Goal: Task Accomplishment & Management: Manage account settings

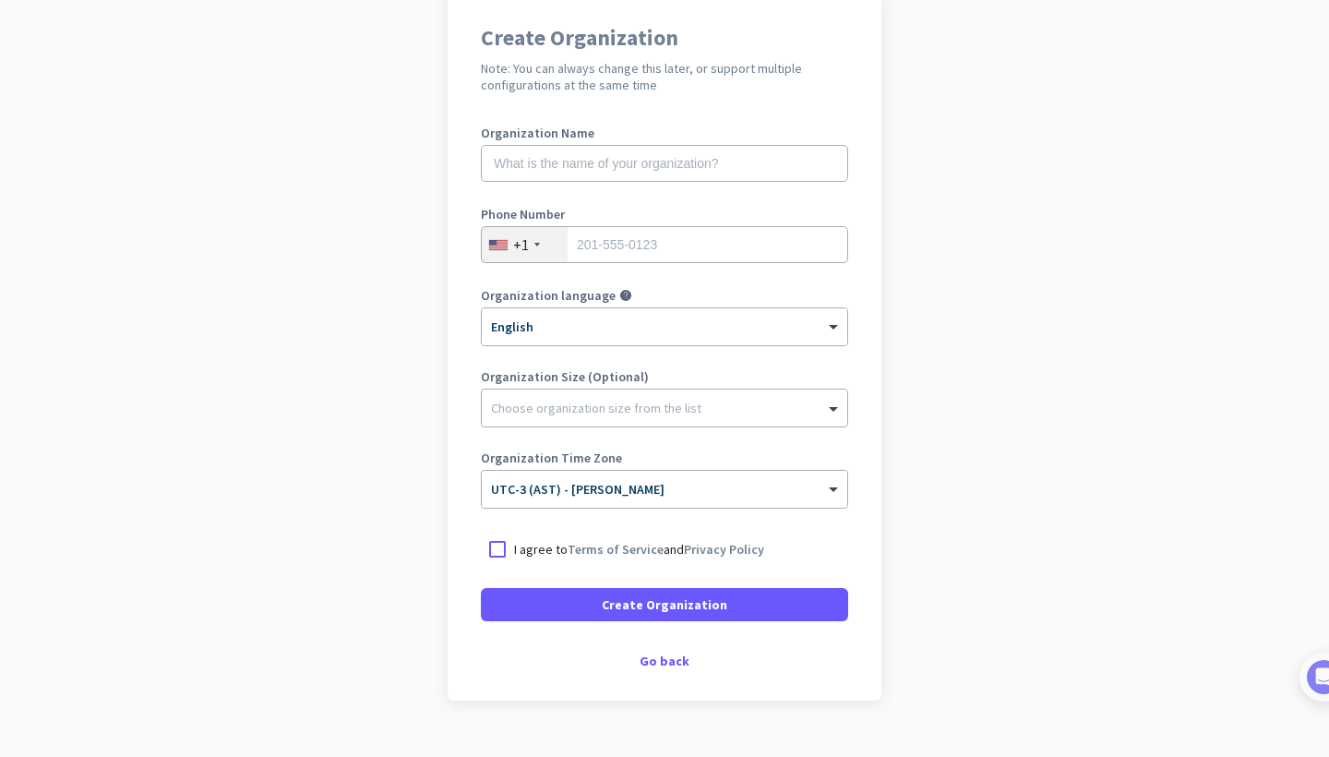
scroll to position [175, 0]
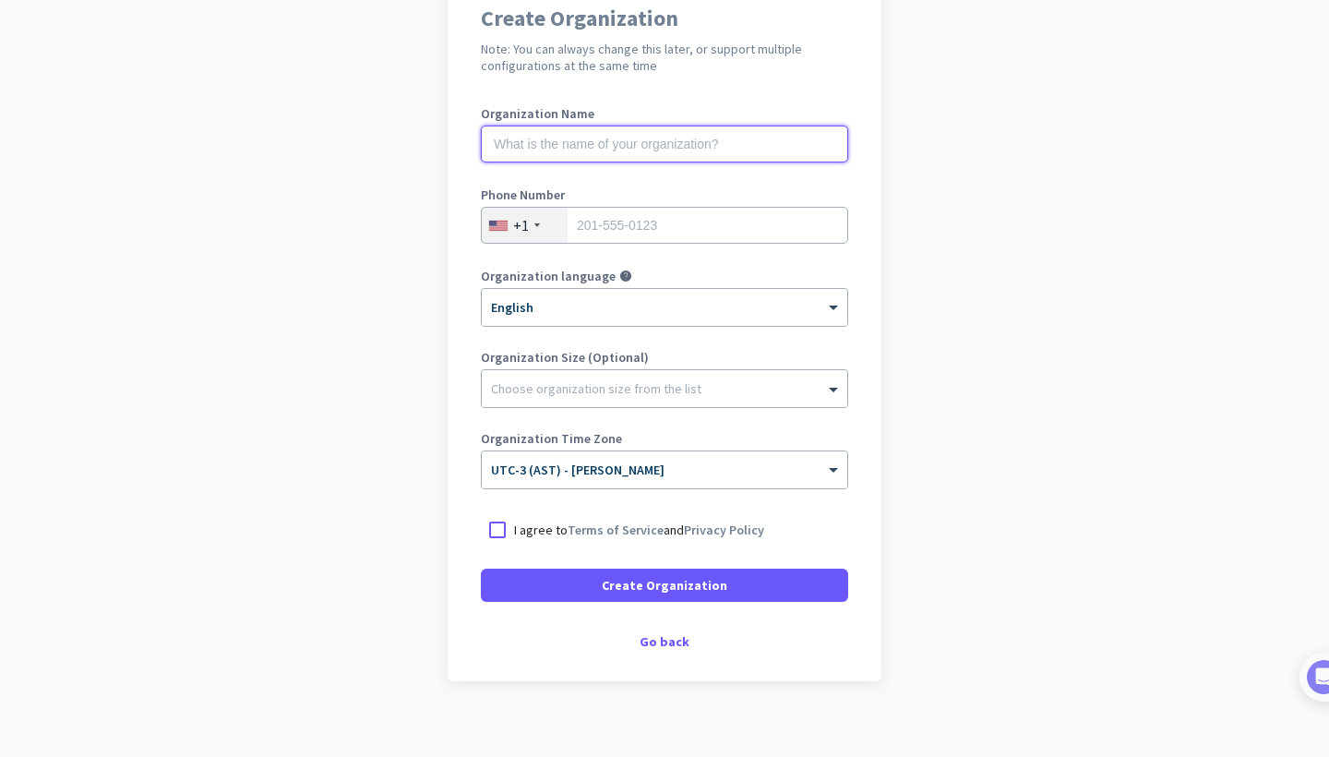
click at [841, 144] on input "text" at bounding box center [664, 143] width 367 height 37
click at [838, 142] on input "text" at bounding box center [664, 143] width 367 height 37
click at [777, 146] on input "text" at bounding box center [664, 143] width 367 height 37
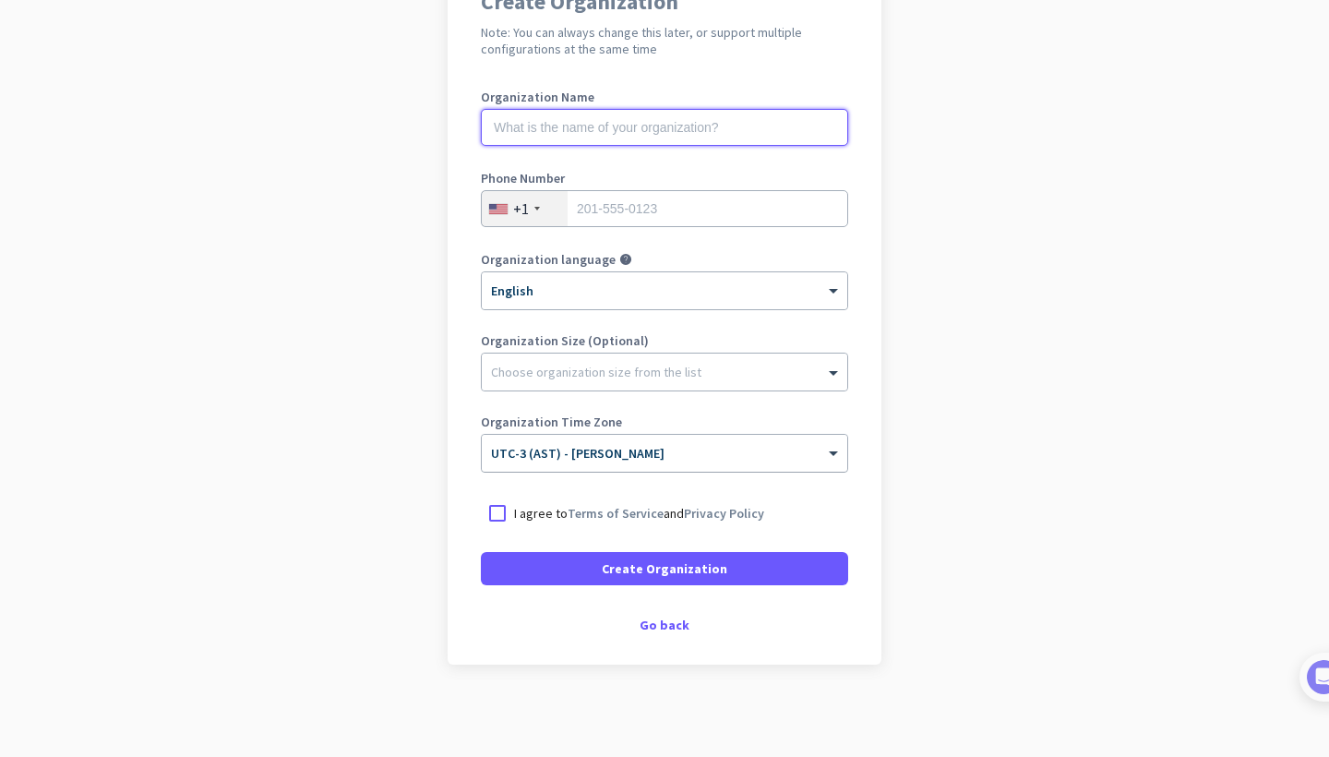
scroll to position [192, 0]
click at [652, 627] on div "Go back" at bounding box center [664, 624] width 367 height 13
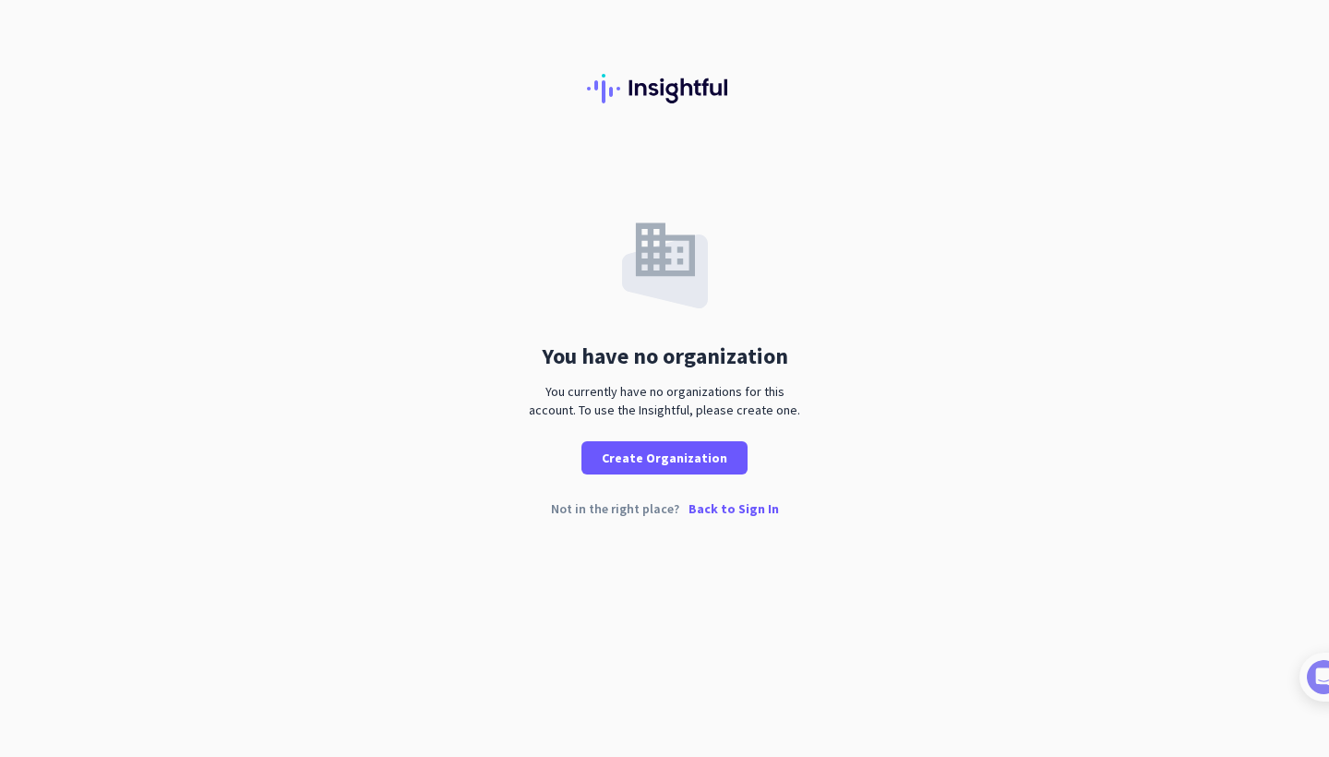
click at [713, 509] on p "Back to Sign In" at bounding box center [733, 508] width 90 height 13
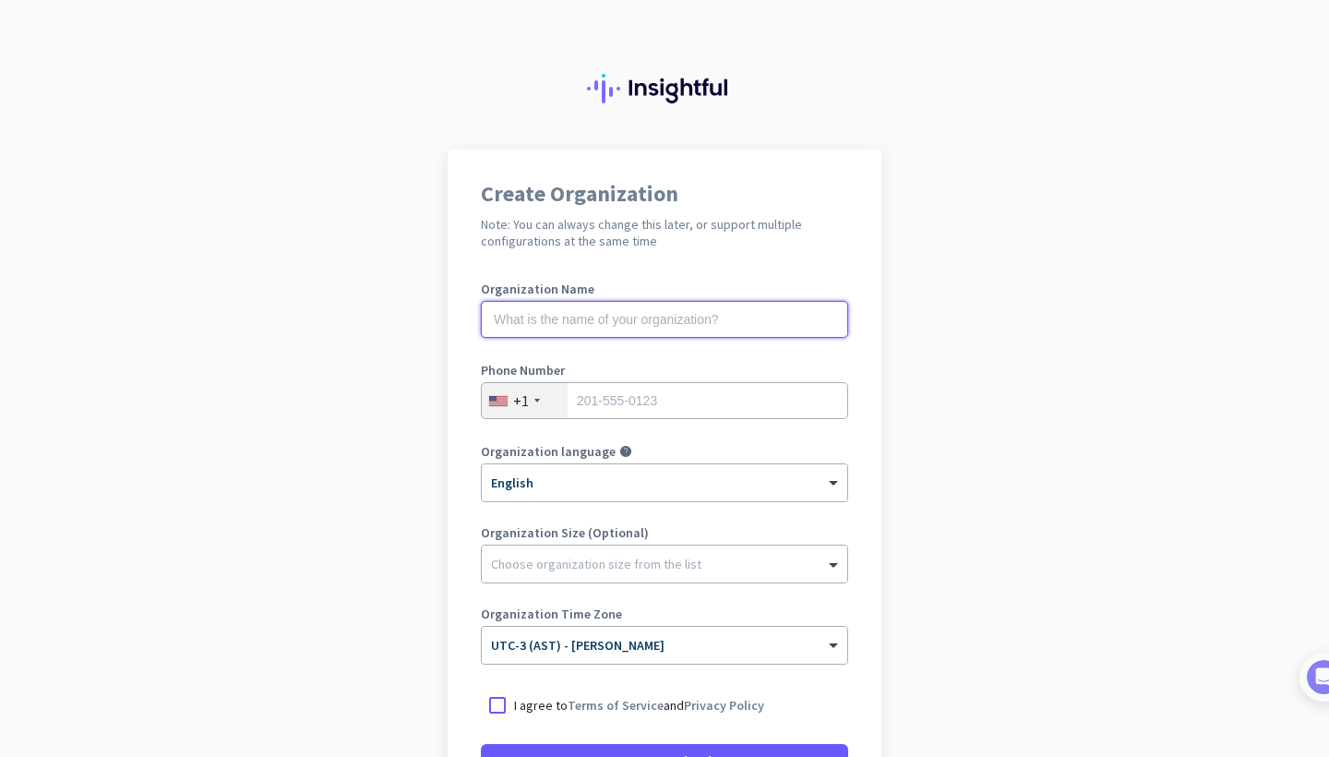
click at [842, 320] on input "text" at bounding box center [664, 319] width 367 height 37
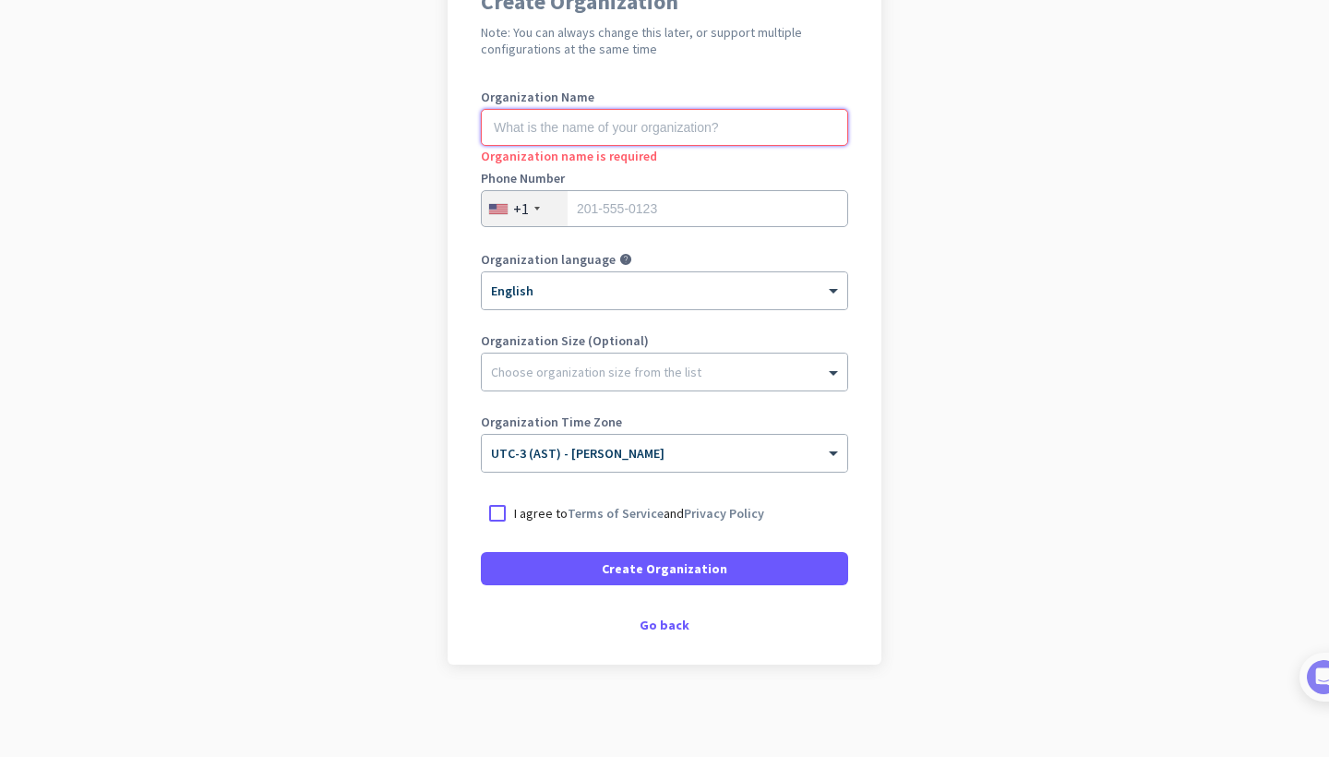
click at [830, 129] on input "text" at bounding box center [664, 127] width 367 height 37
click at [844, 132] on input "text" at bounding box center [664, 127] width 367 height 37
click at [829, 129] on input "text" at bounding box center [664, 127] width 367 height 37
click at [770, 136] on input "text" at bounding box center [664, 127] width 367 height 37
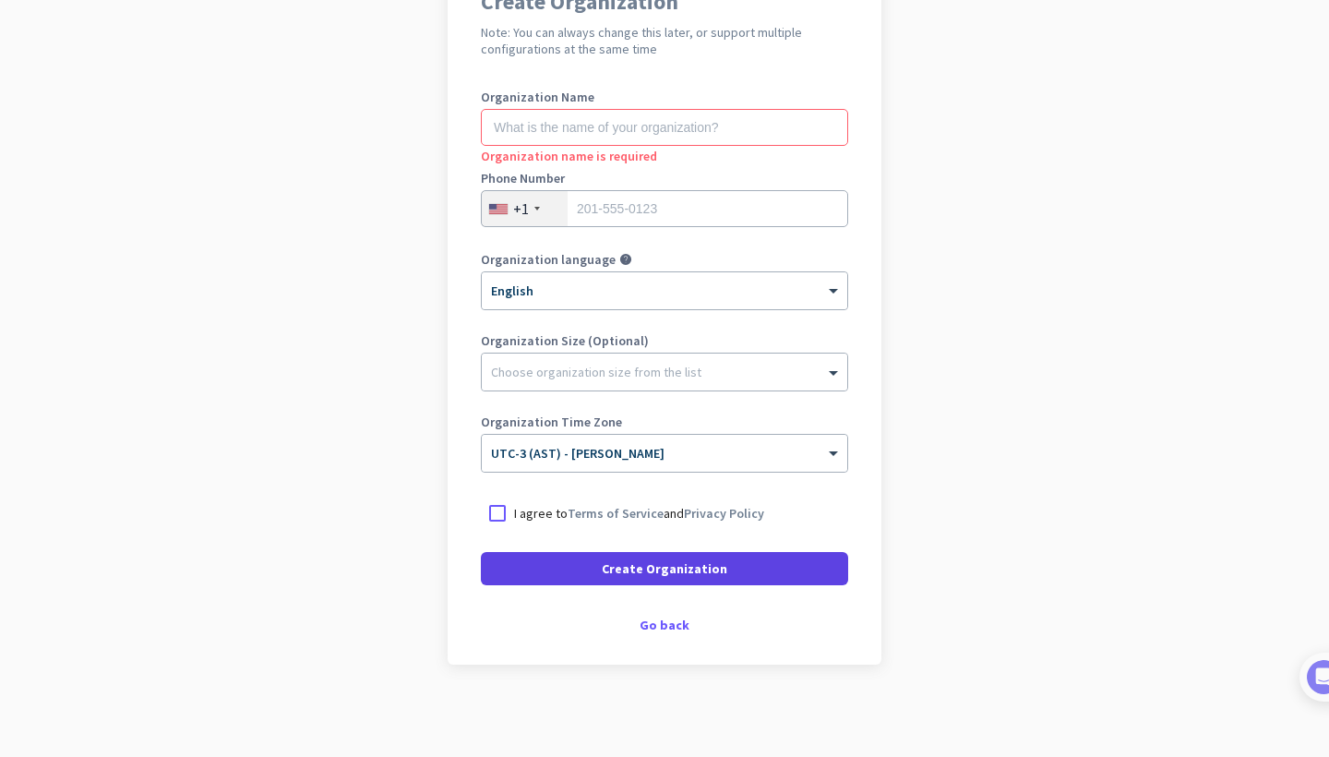
click at [741, 580] on span at bounding box center [664, 568] width 367 height 44
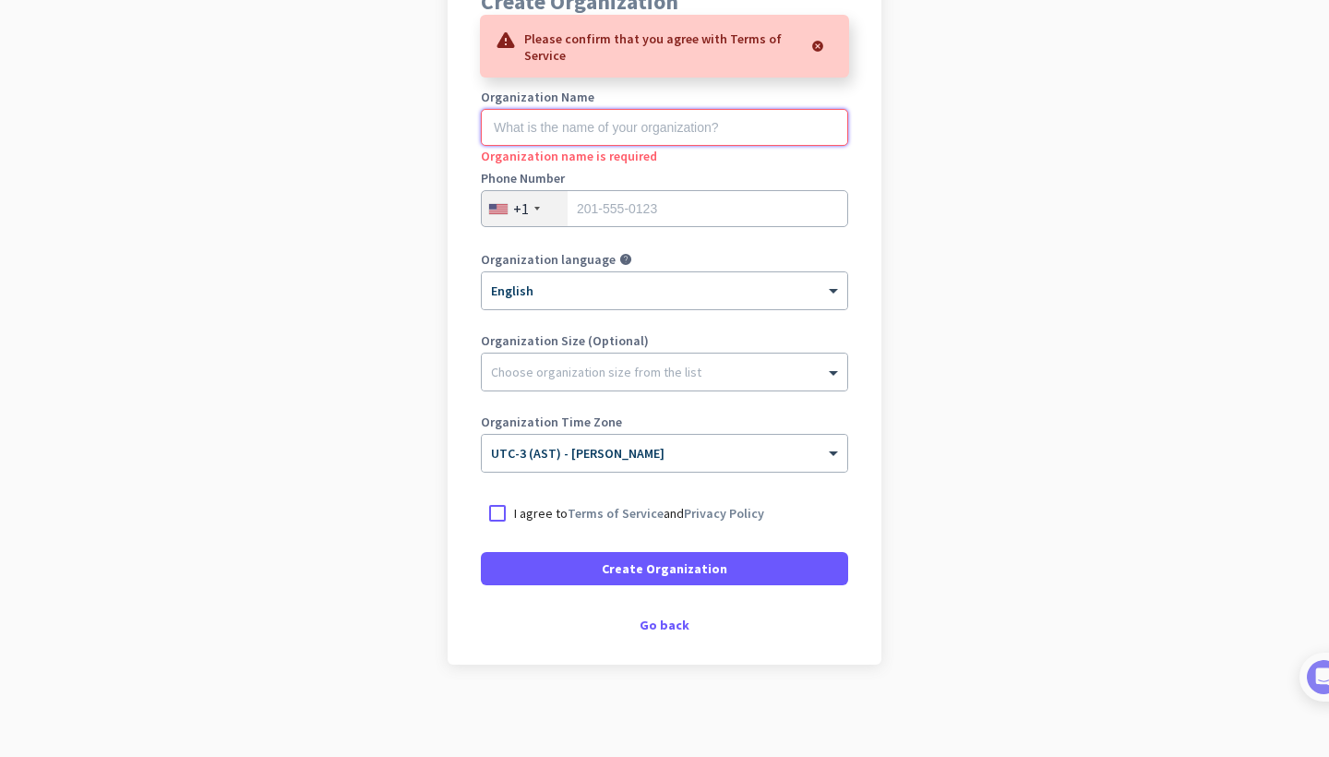
click at [745, 127] on input "text" at bounding box center [664, 127] width 367 height 37
click at [504, 519] on div at bounding box center [497, 512] width 33 height 33
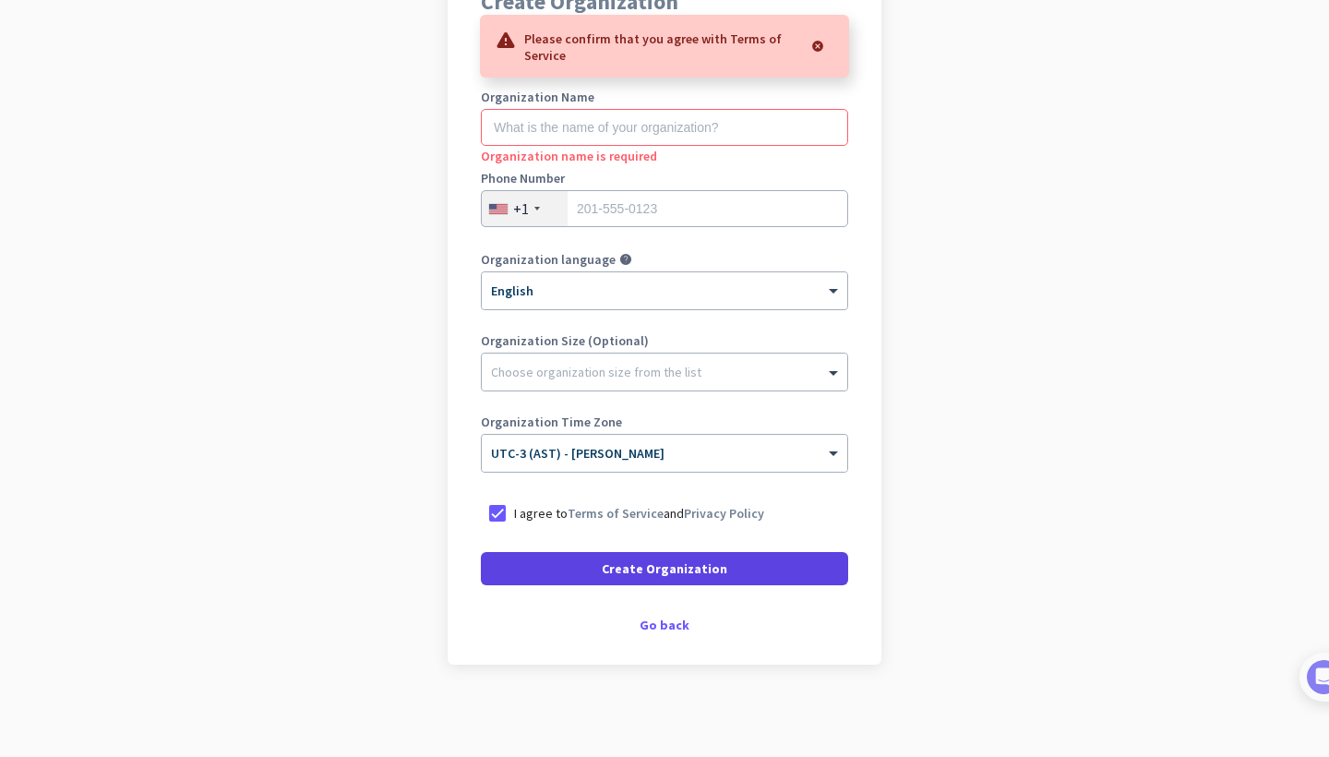
click at [620, 578] on span at bounding box center [664, 568] width 367 height 44
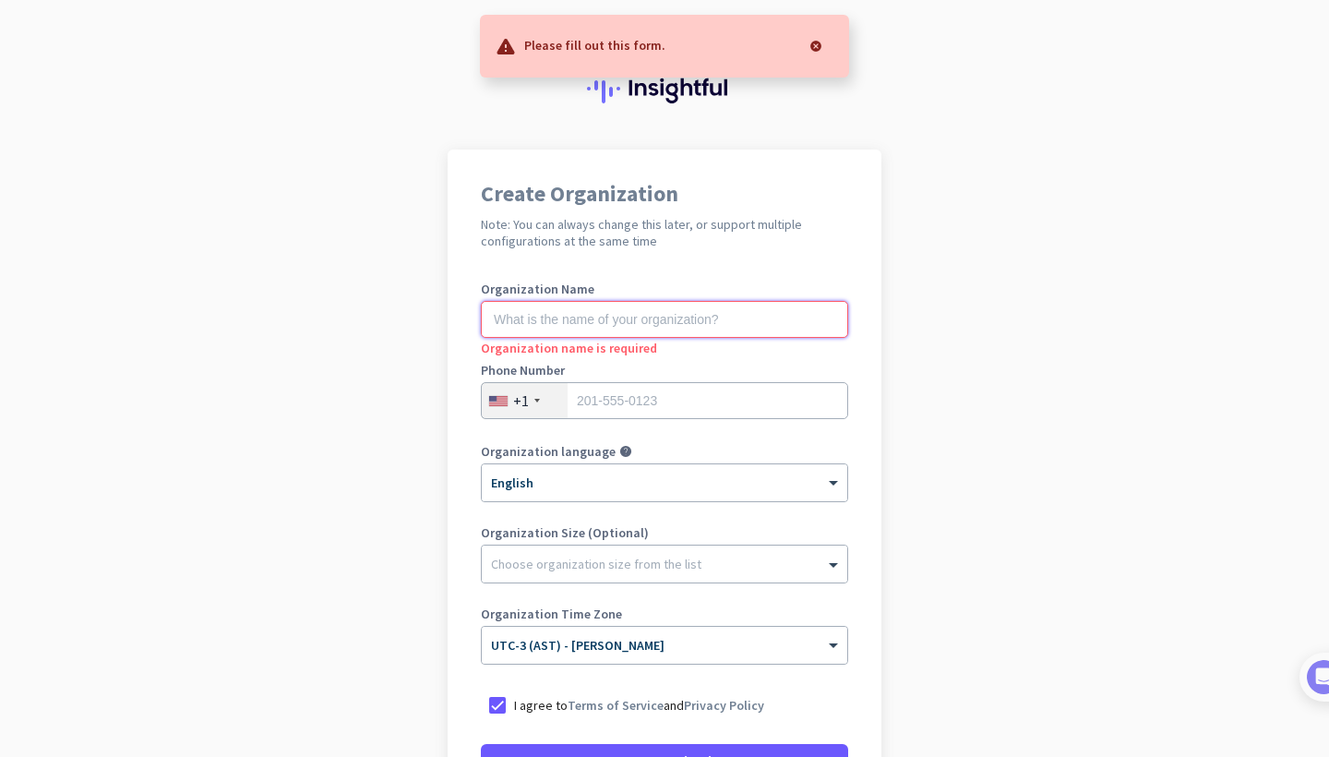
click at [640, 305] on input "text" at bounding box center [664, 319] width 367 height 37
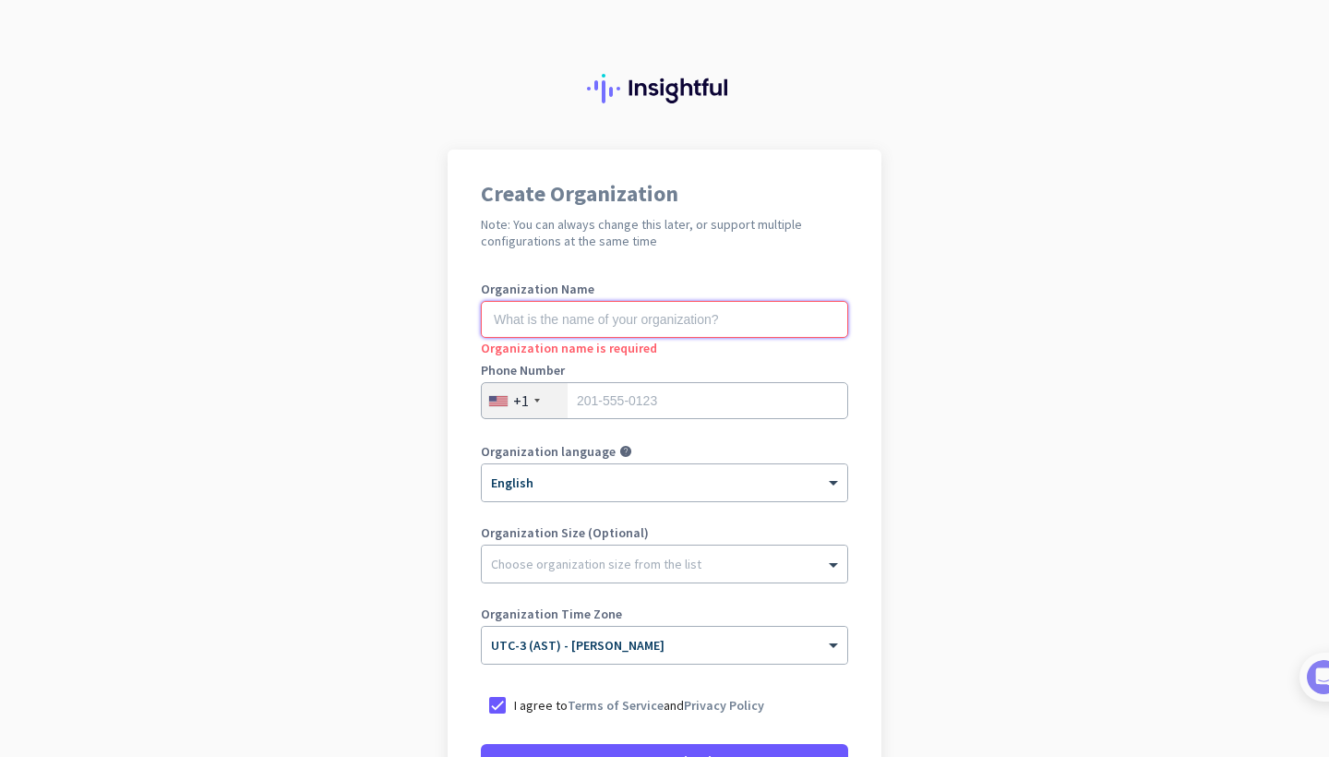
click at [842, 316] on input "text" at bounding box center [664, 319] width 367 height 37
click at [842, 319] on input "text" at bounding box center [664, 319] width 367 height 37
click at [714, 322] on input "text" at bounding box center [664, 319] width 367 height 37
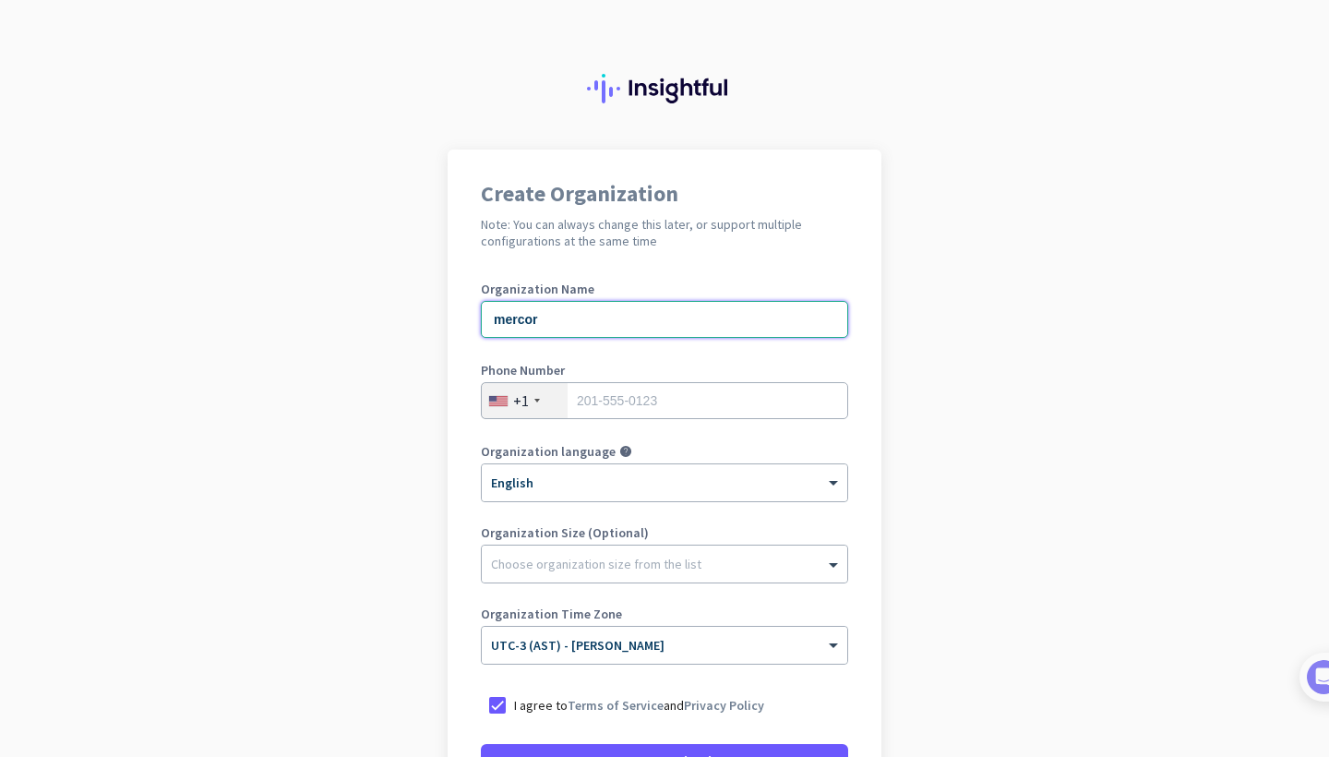
type input "mercor"
click at [535, 402] on div "+1" at bounding box center [525, 400] width 86 height 35
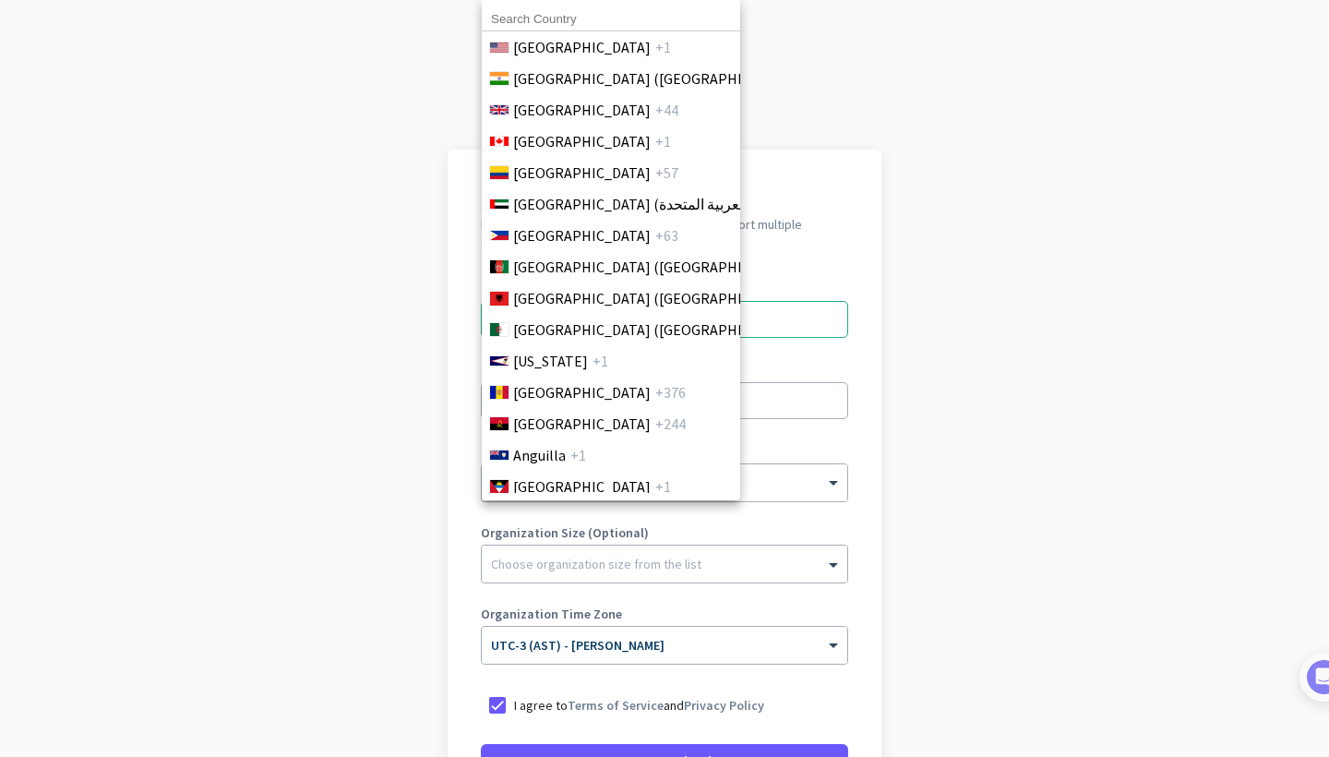
click at [717, 518] on div at bounding box center [664, 378] width 1329 height 757
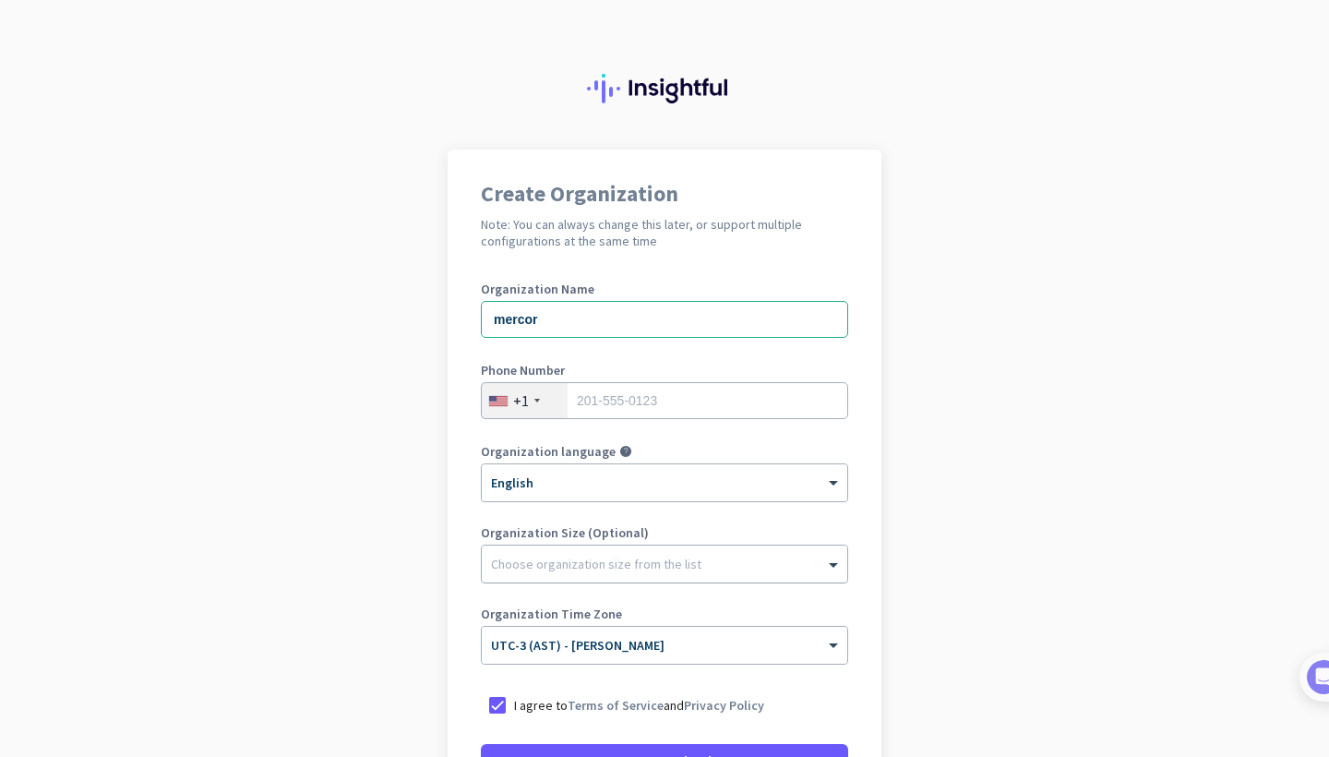
click at [786, 554] on div at bounding box center [664, 559] width 365 height 18
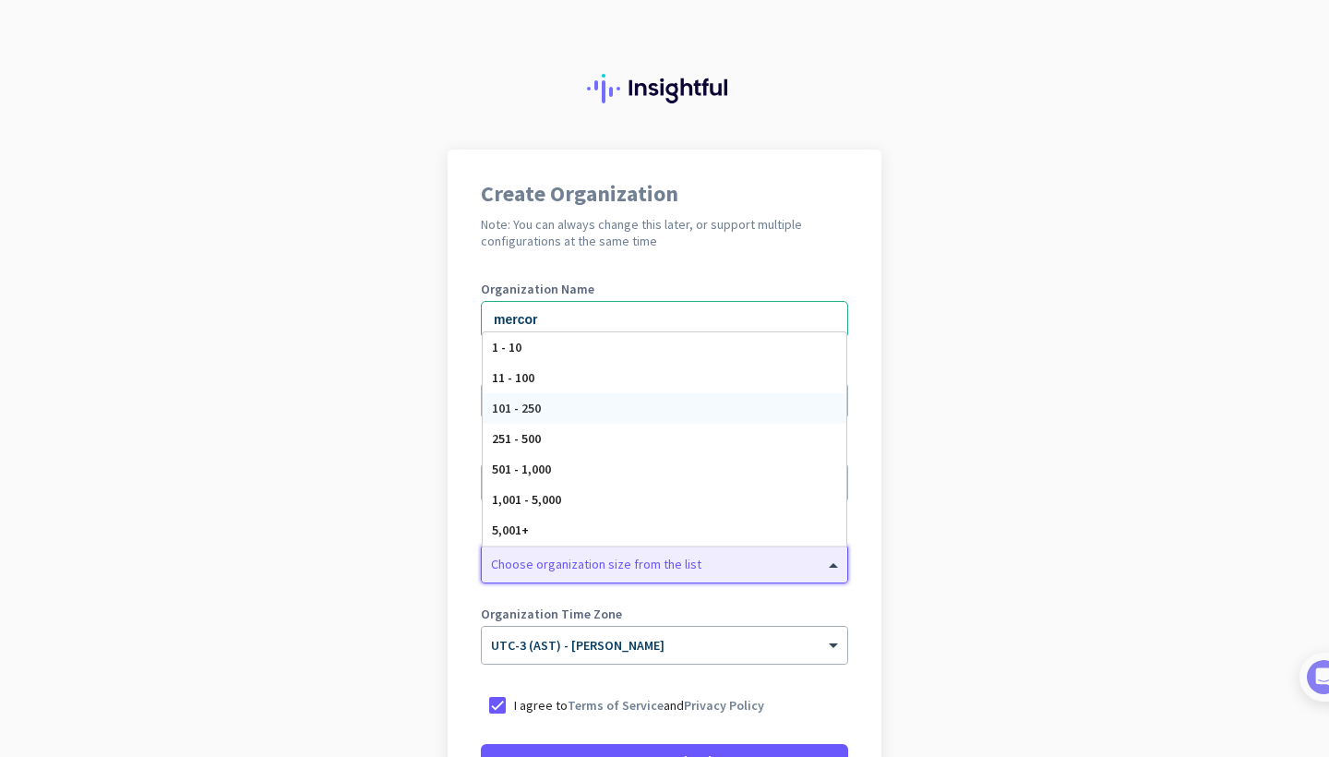
click at [304, 351] on app-onboarding-organization "Create Organization Note: You can always change this later, or support multiple…" at bounding box center [664, 548] width 1329 height 799
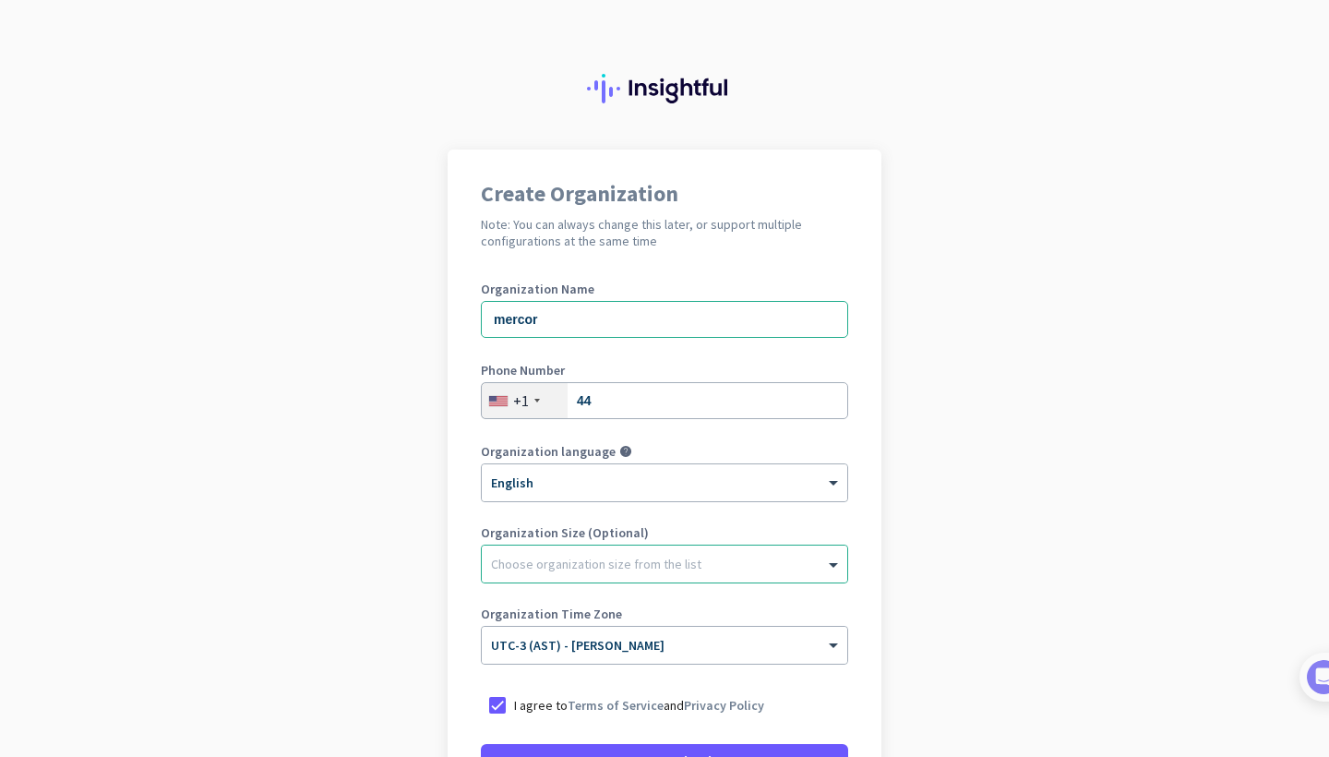
click at [529, 395] on div "+1" at bounding box center [525, 400] width 86 height 35
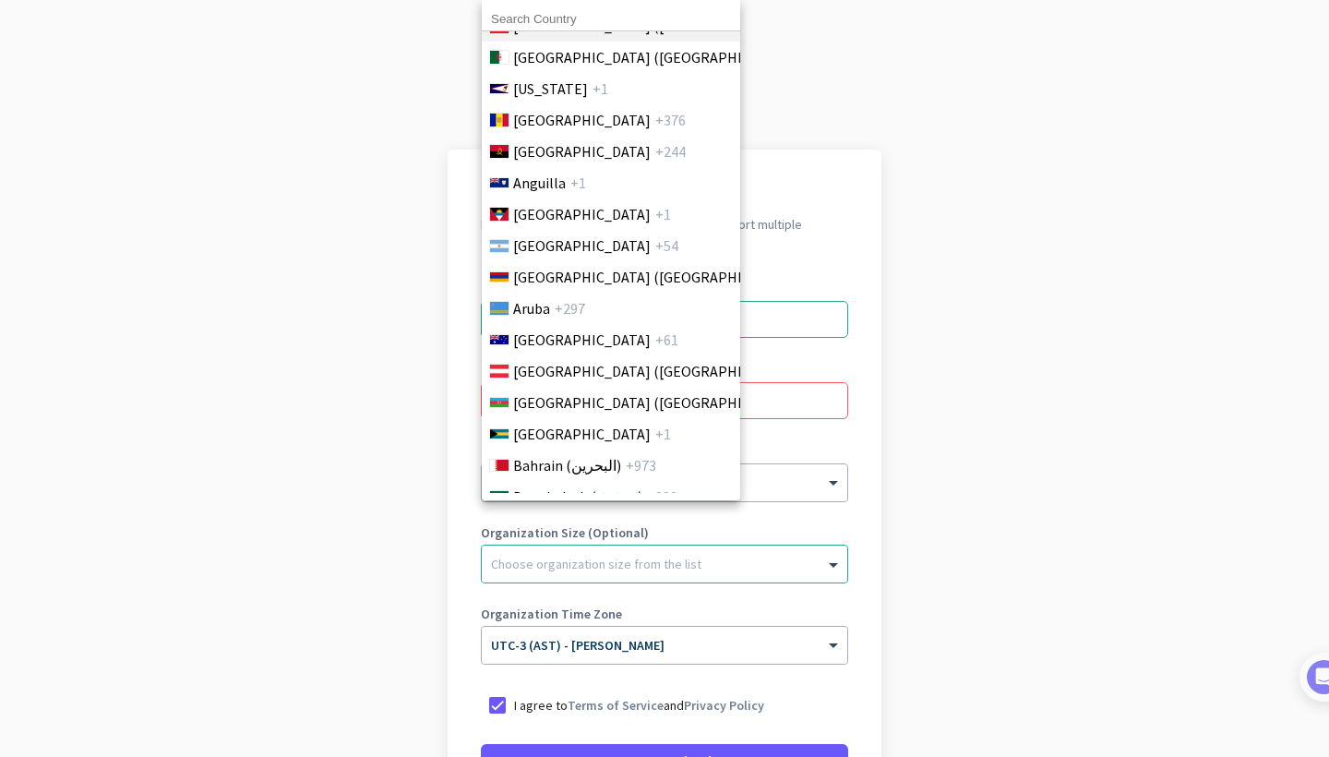
scroll to position [279, 1]
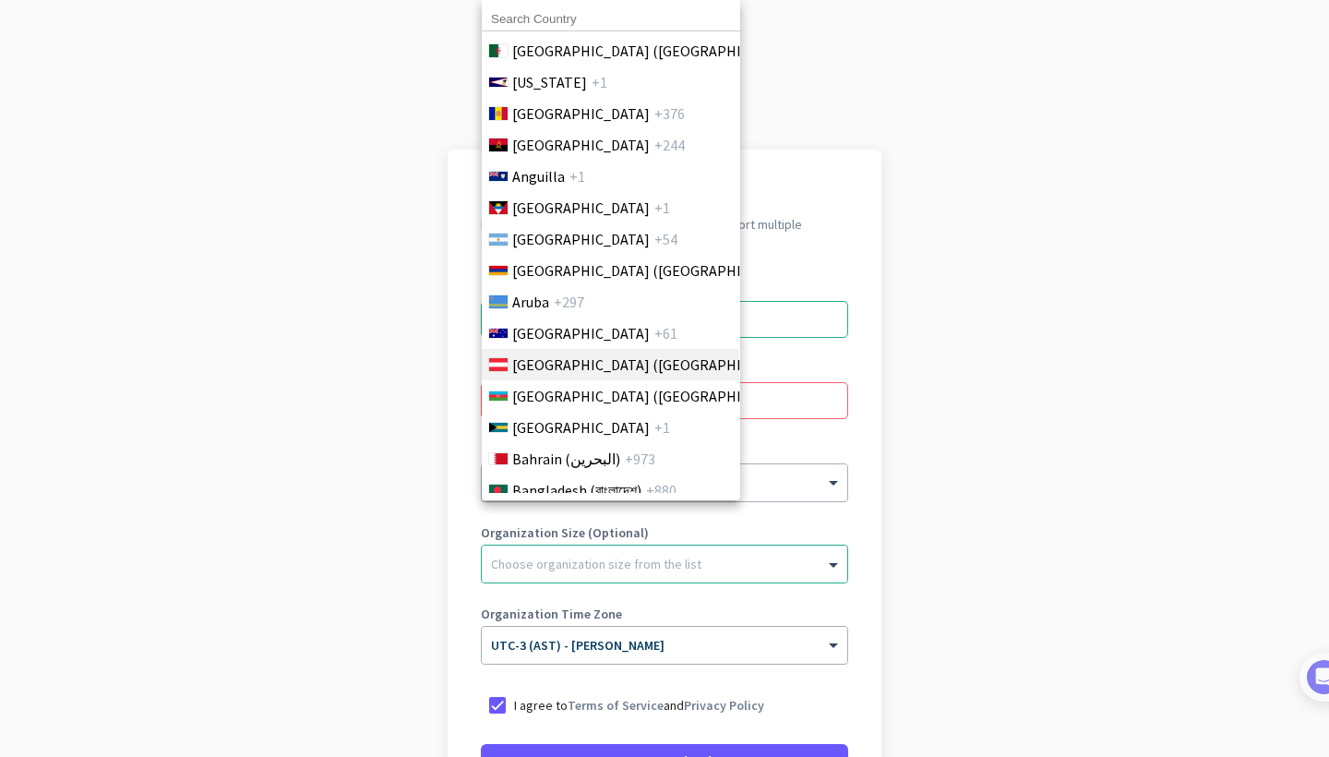
click at [537, 368] on span "[GEOGRAPHIC_DATA] ([GEOGRAPHIC_DATA])" at bounding box center [656, 364] width 288 height 22
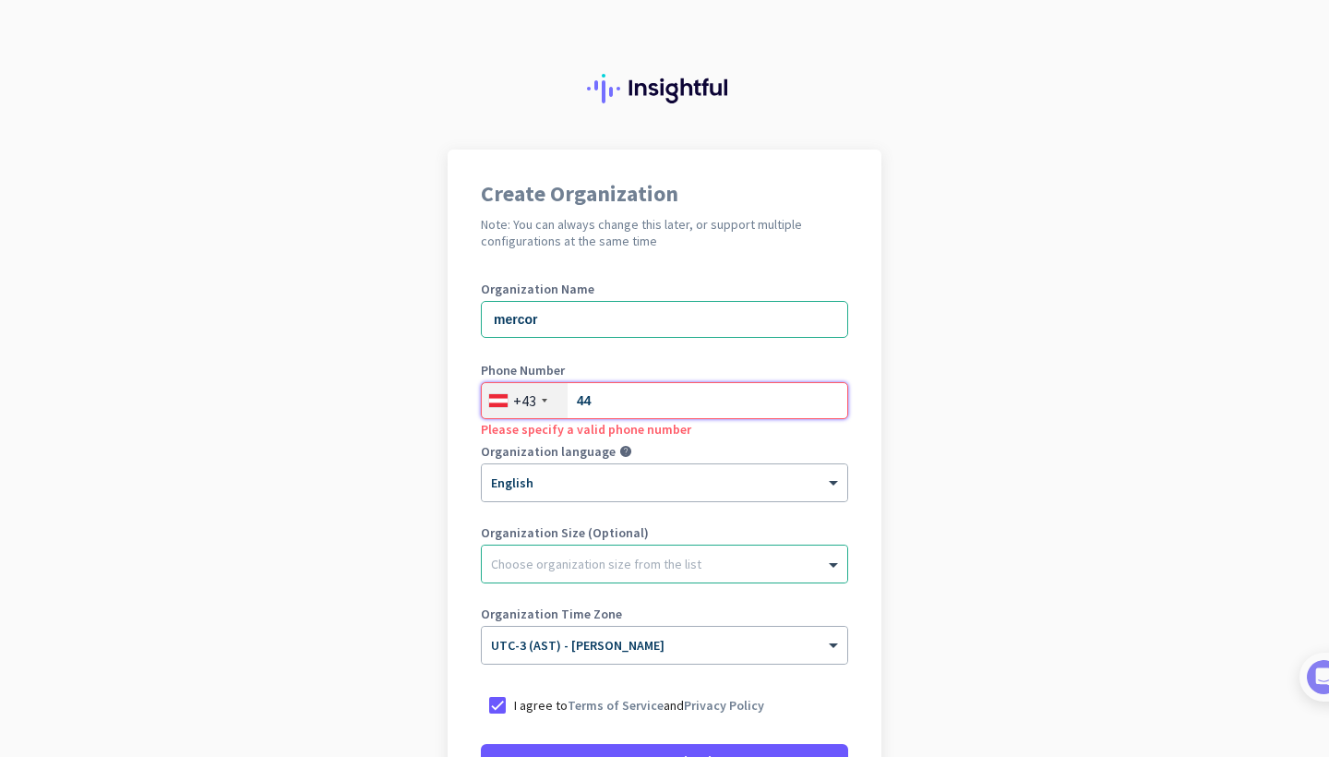
type input "4"
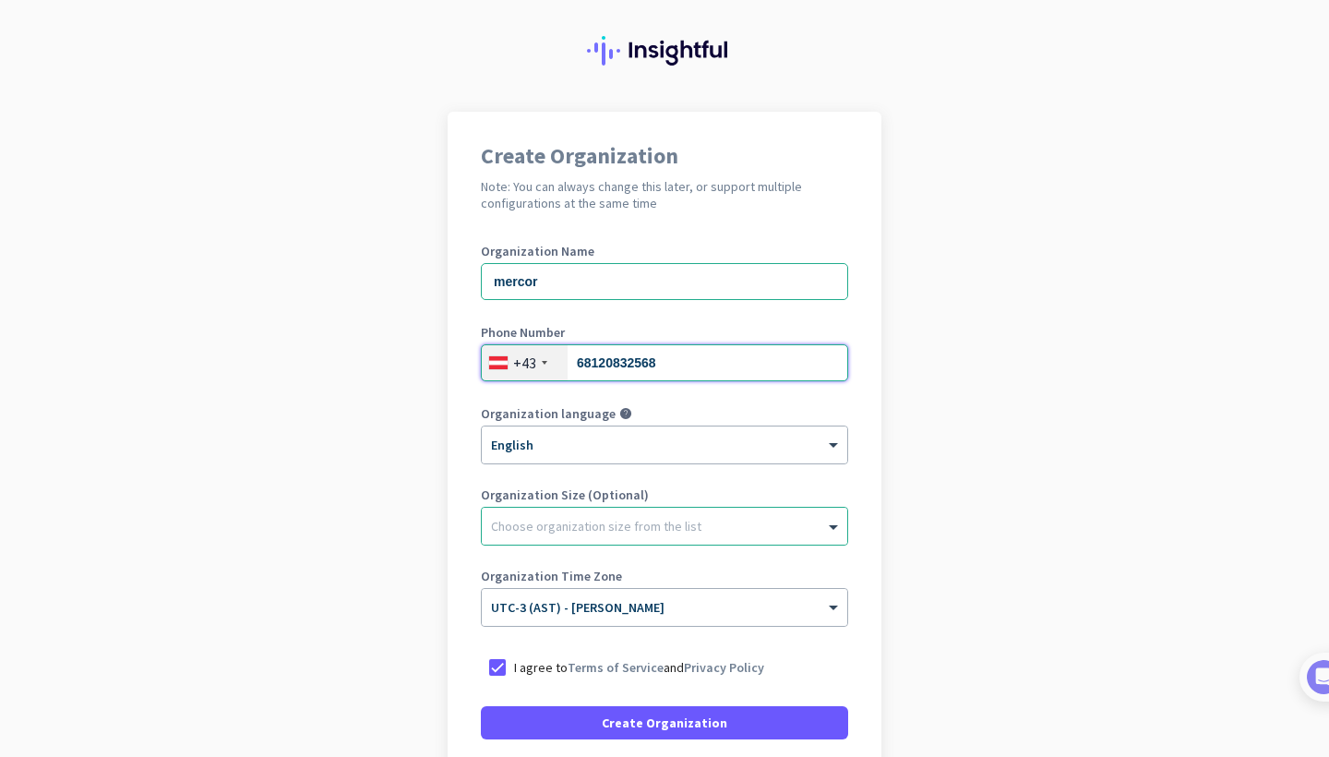
scroll to position [39, 0]
type input "68120832568"
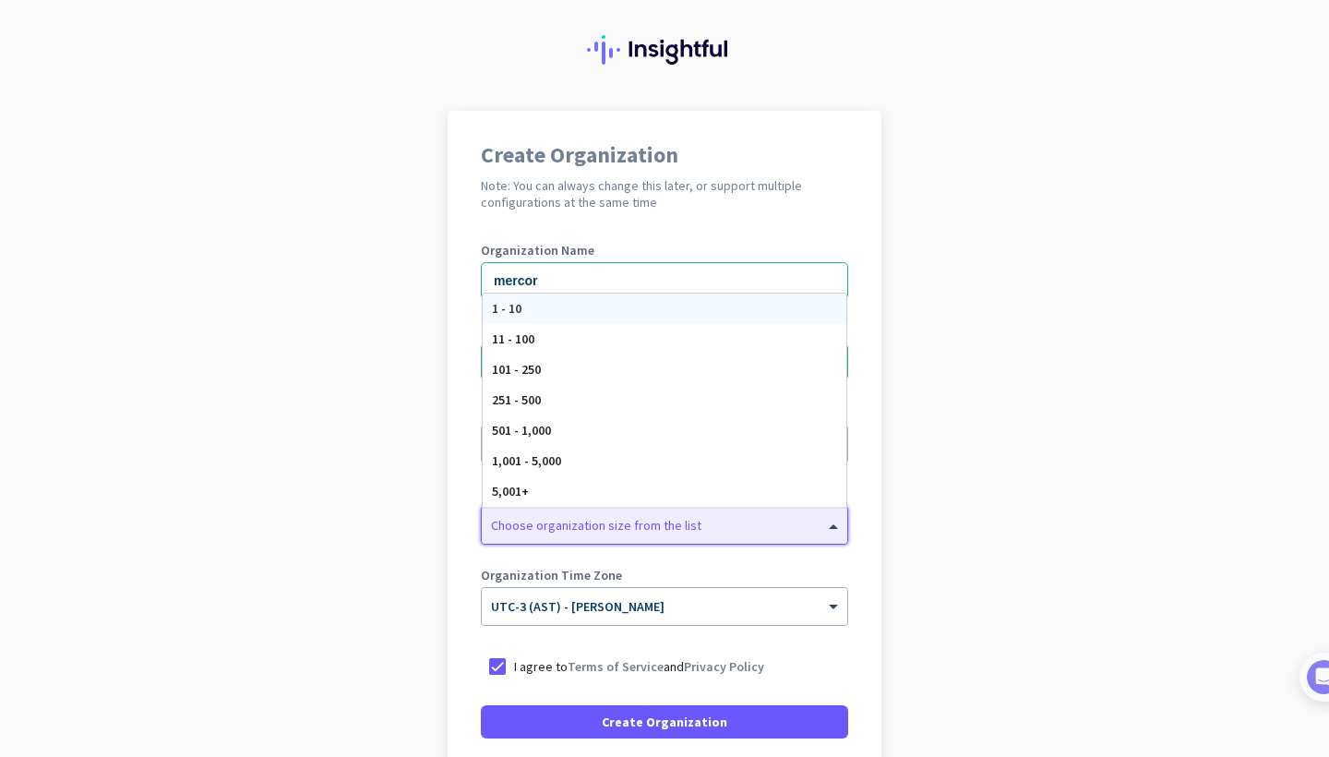
click at [655, 519] on div at bounding box center [664, 520] width 365 height 18
click at [535, 328] on div "11 - 100" at bounding box center [665, 339] width 364 height 30
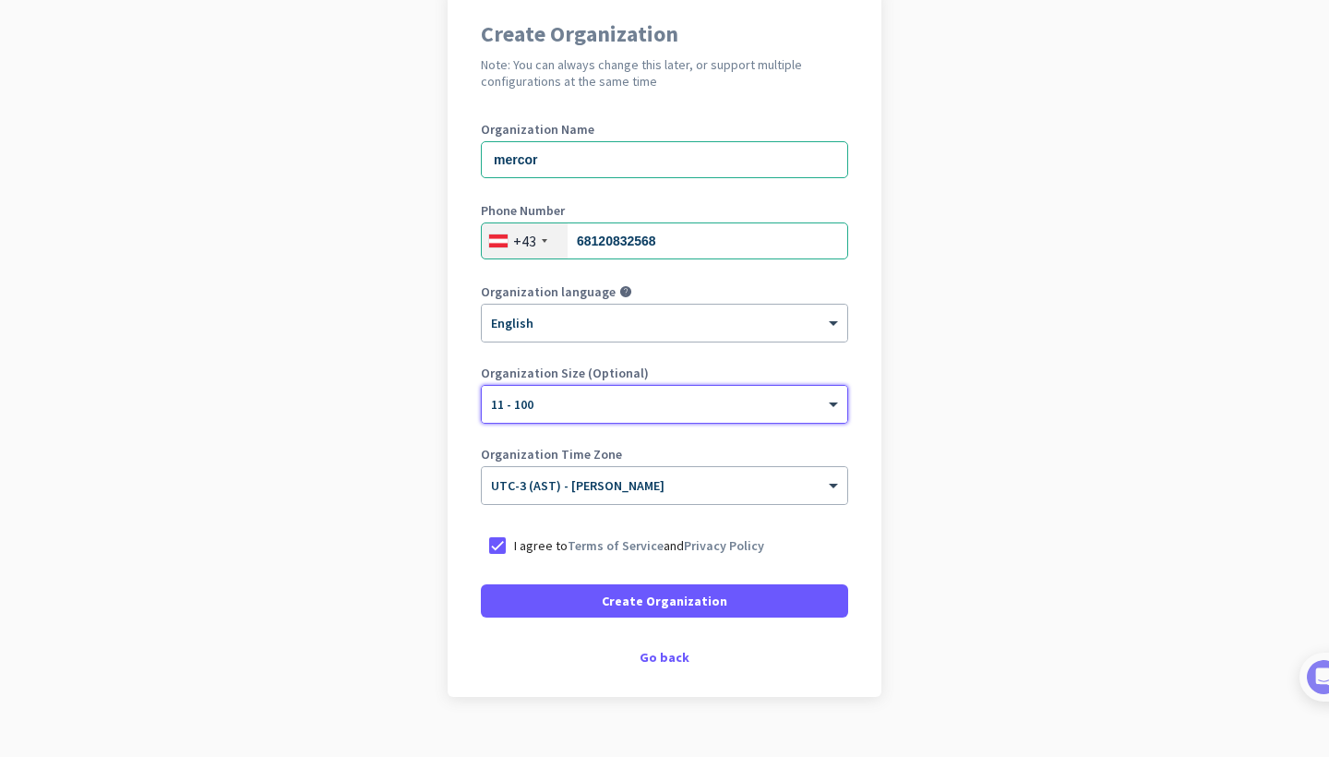
scroll to position [189, 0]
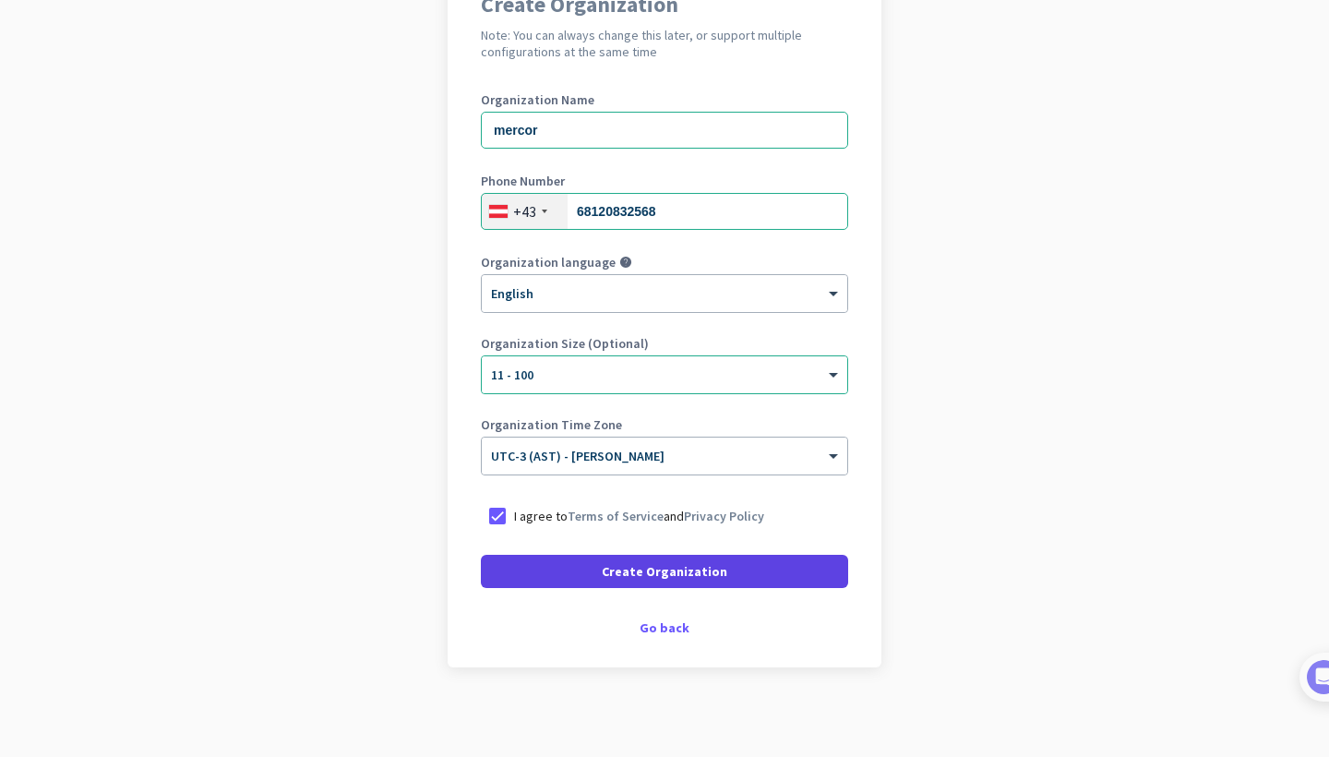
click at [681, 570] on span "Create Organization" at bounding box center [664, 571] width 125 height 18
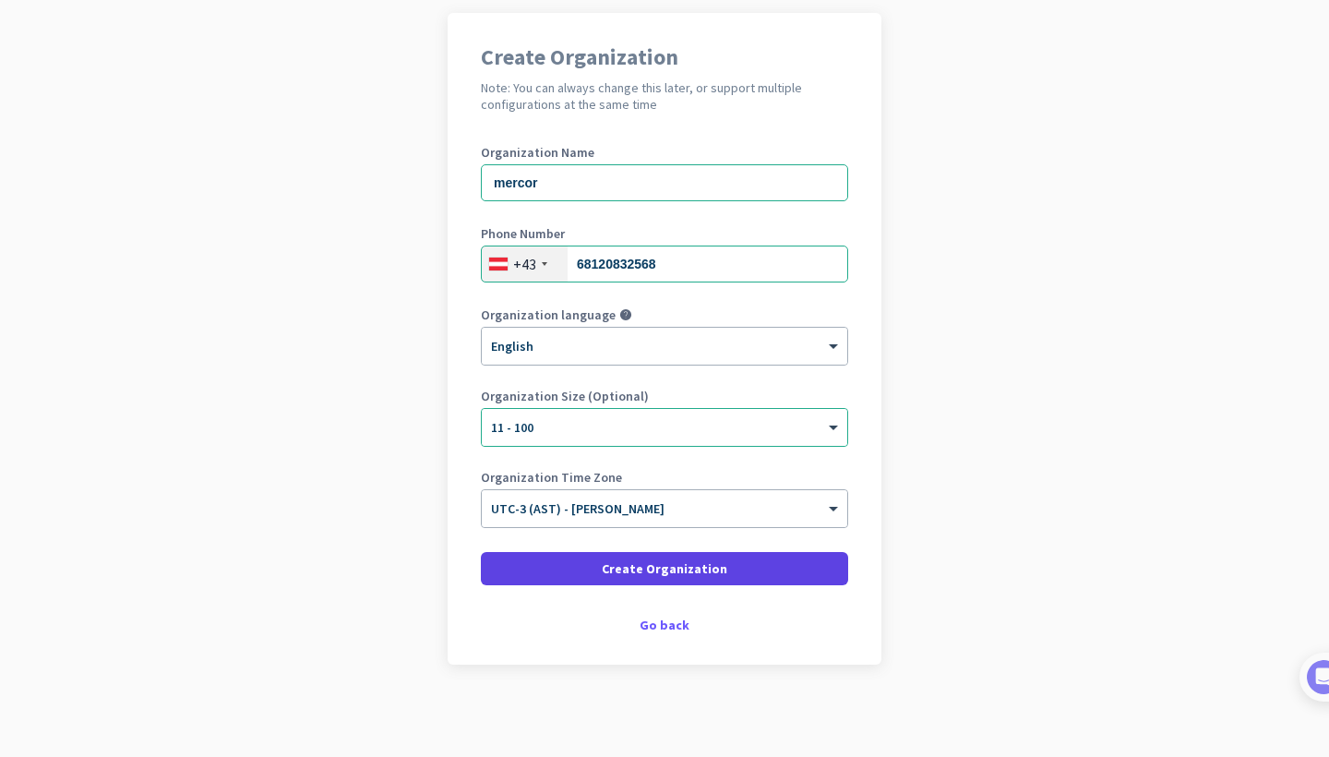
scroll to position [137, 0]
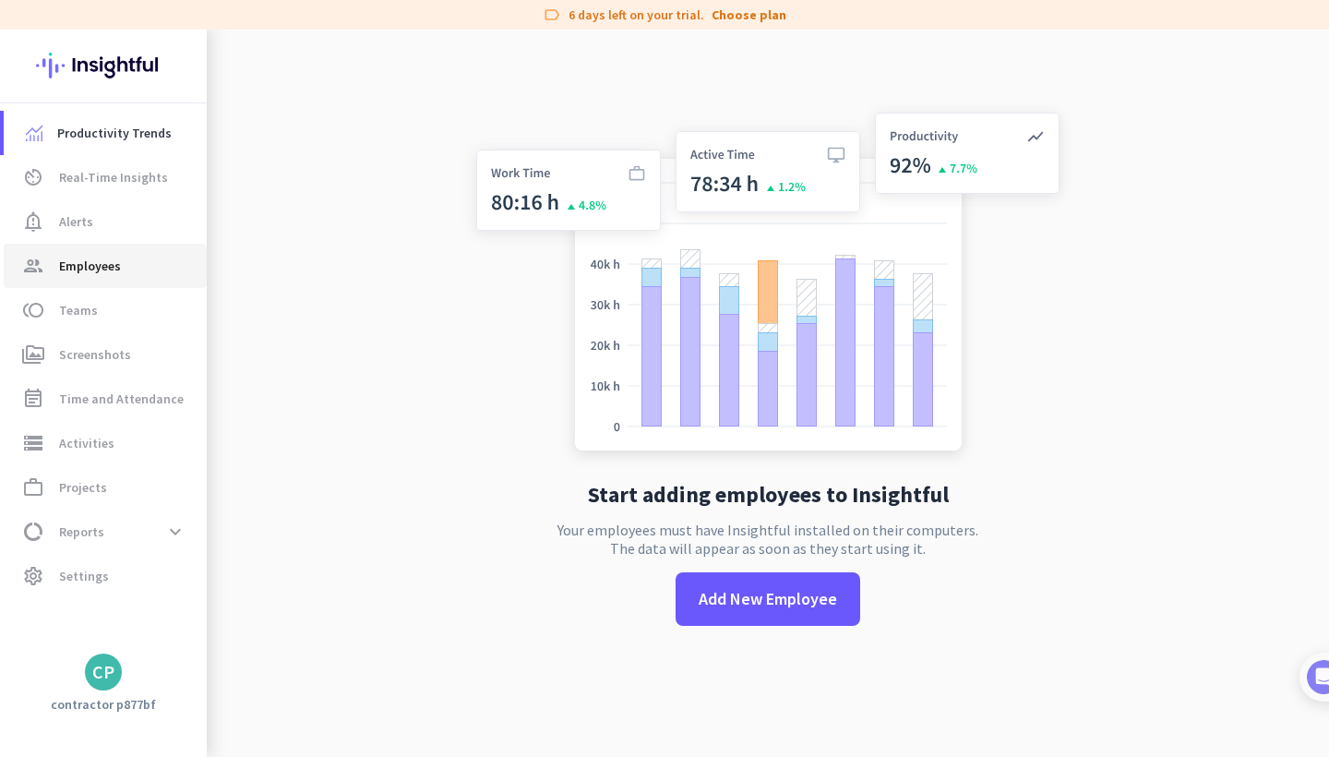
scroll to position [30, 0]
click at [118, 485] on span "work_outline Projects" at bounding box center [104, 487] width 173 height 22
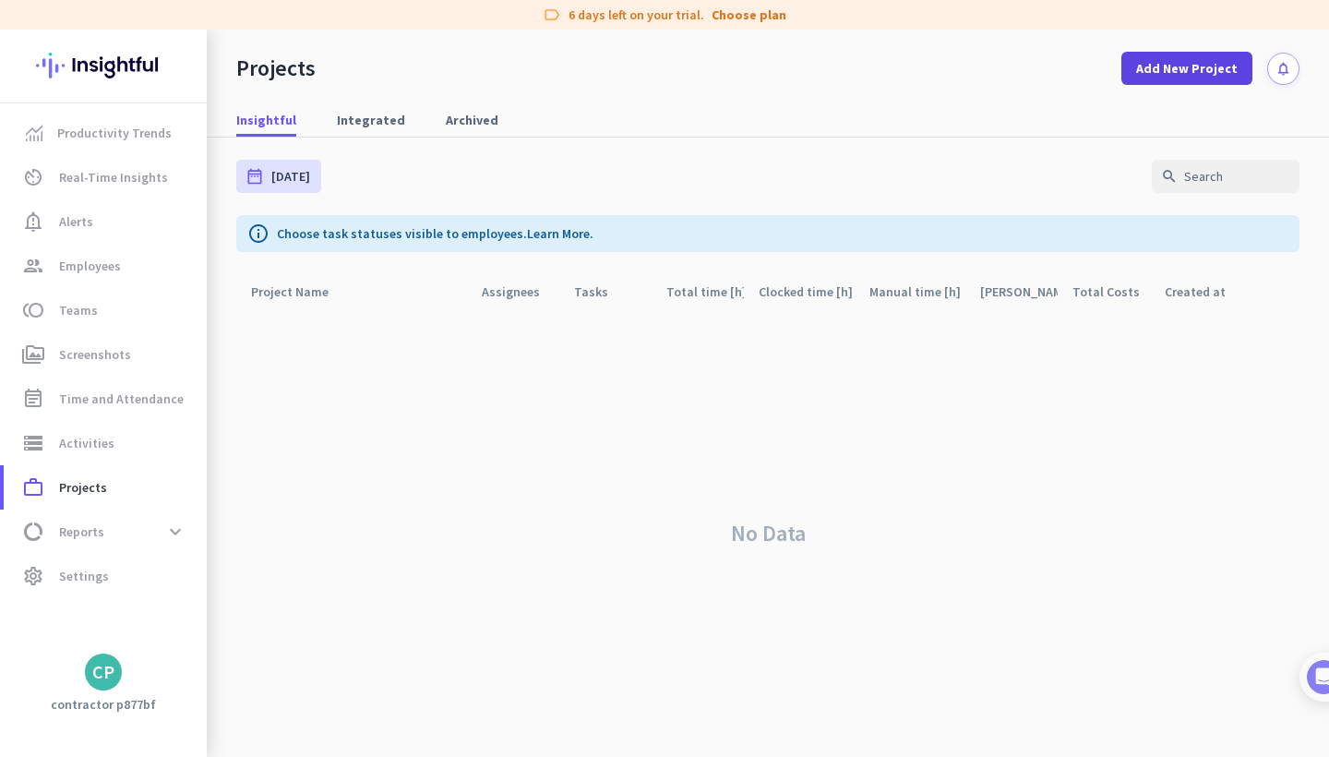
click at [1197, 61] on span "Add New Project" at bounding box center [1186, 68] width 101 height 18
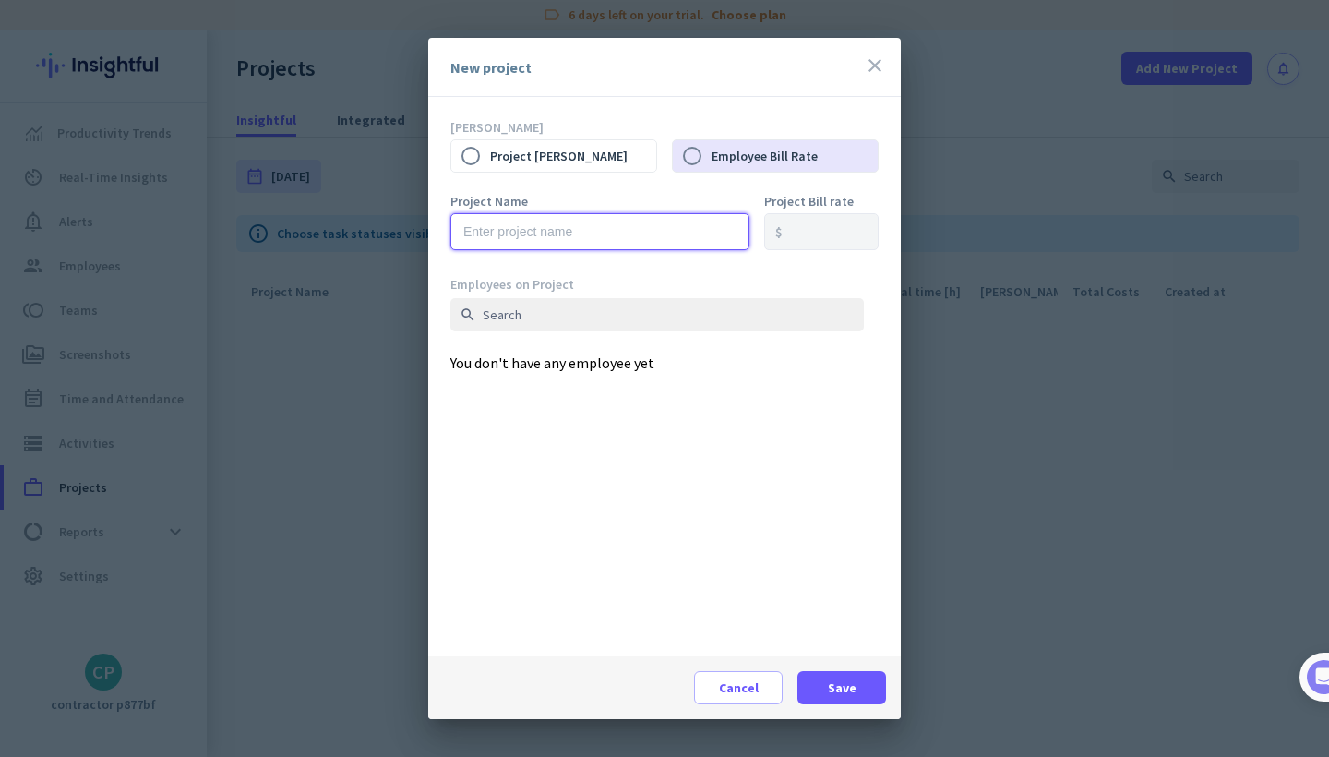
click at [610, 243] on input "text" at bounding box center [599, 231] width 299 height 37
click at [548, 229] on input "text" at bounding box center [599, 231] width 299 height 37
paste input "091025-image-personalization"
type input "091025-image-personalization"
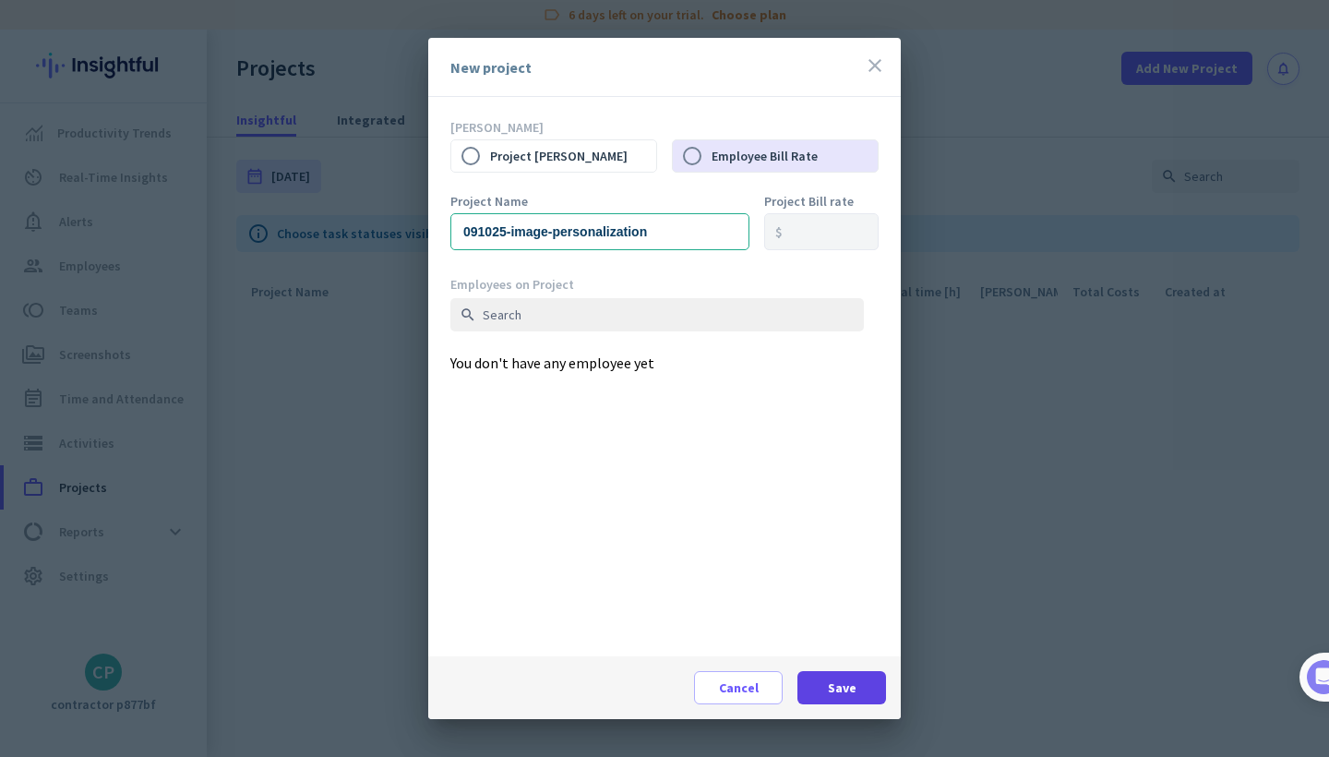
click at [829, 695] on span "Save" at bounding box center [842, 687] width 29 height 18
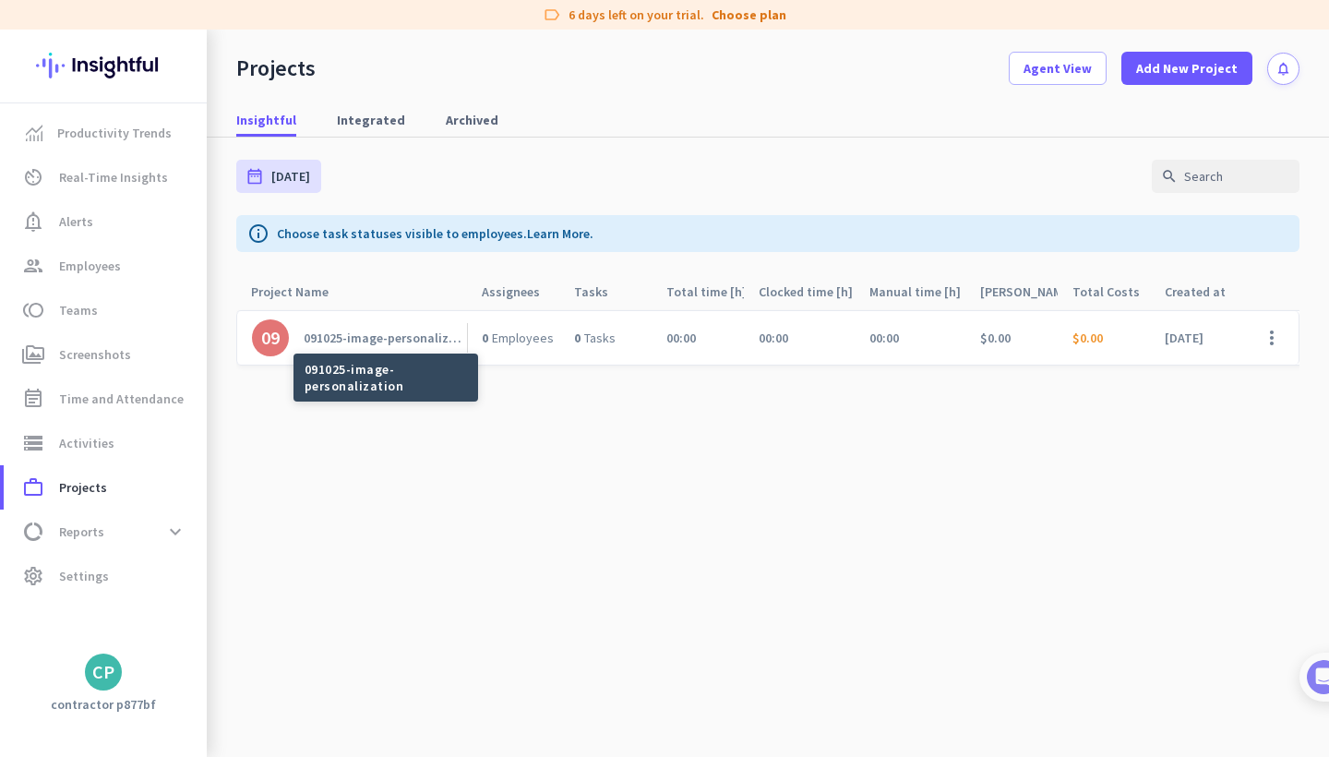
click at [394, 335] on div "091025-image-personalization" at bounding box center [385, 337] width 163 height 17
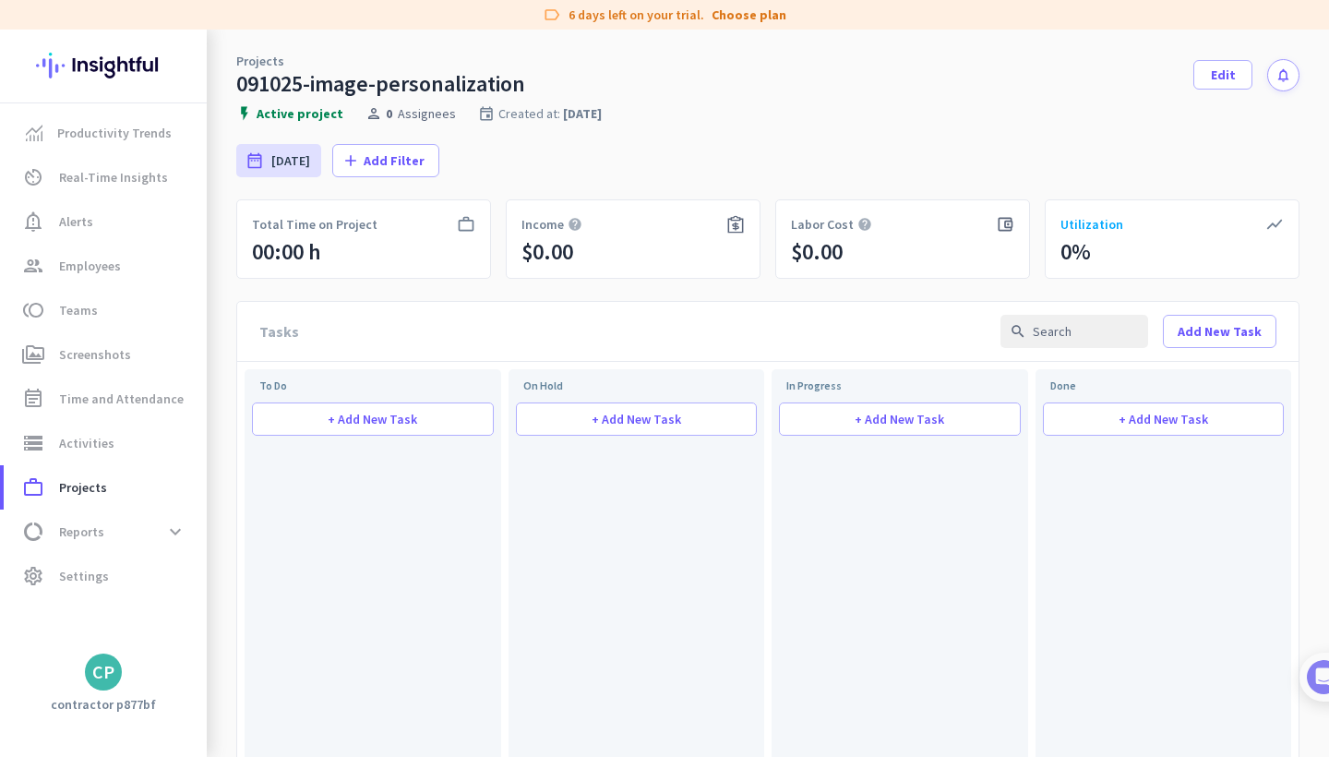
click at [1232, 334] on span "Add New Task" at bounding box center [1219, 331] width 84 height 18
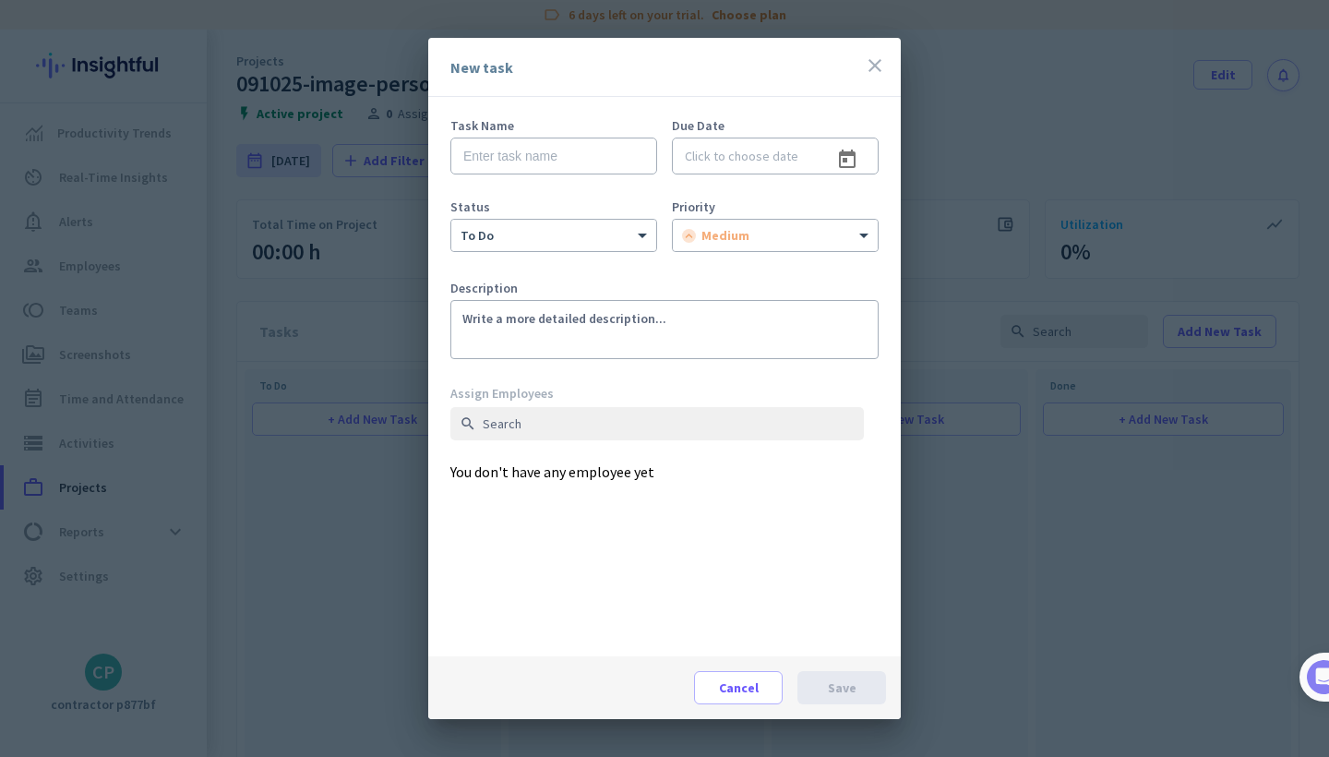
click at [878, 67] on icon "close" at bounding box center [875, 65] width 22 height 22
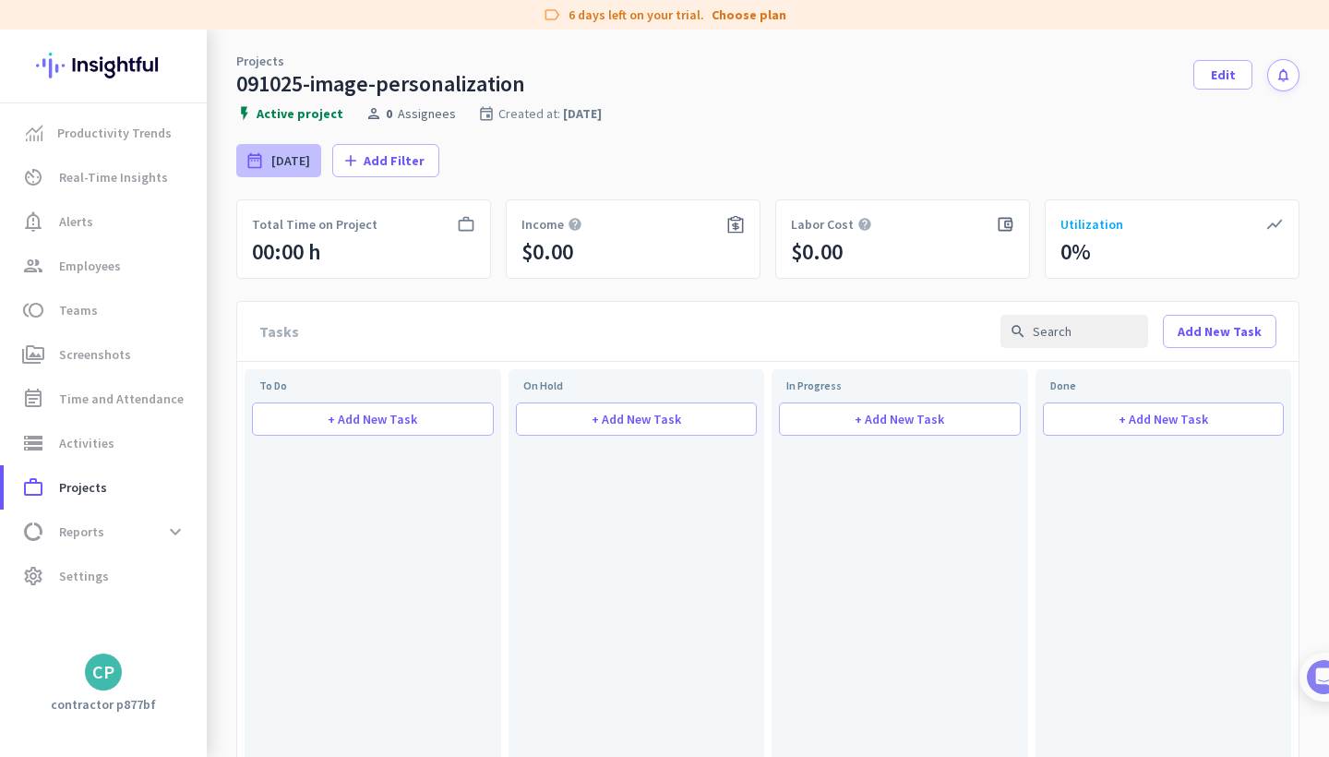
click at [269, 150] on div "date_range [DATE]" at bounding box center [278, 160] width 85 height 33
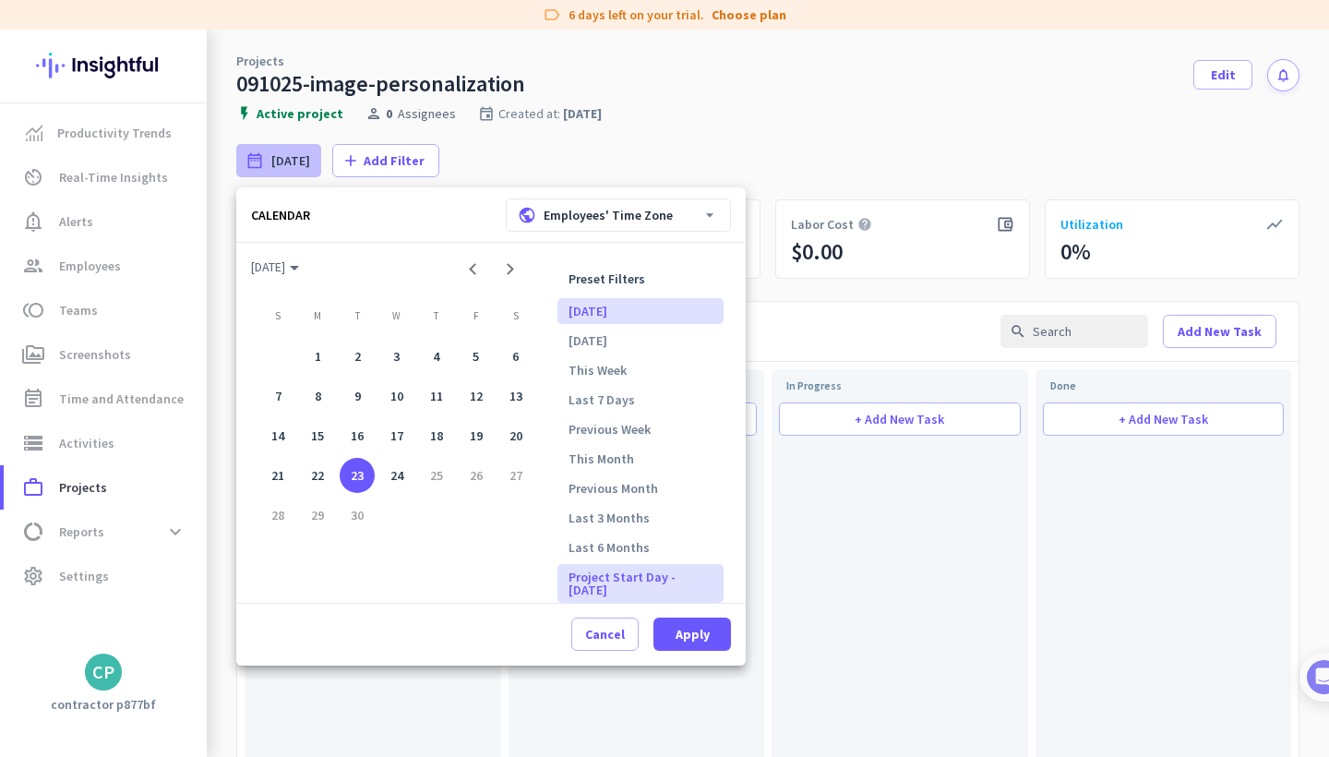
click at [596, 311] on li "[DATE]" at bounding box center [640, 311] width 166 height 26
click at [729, 626] on span at bounding box center [691, 634] width 77 height 44
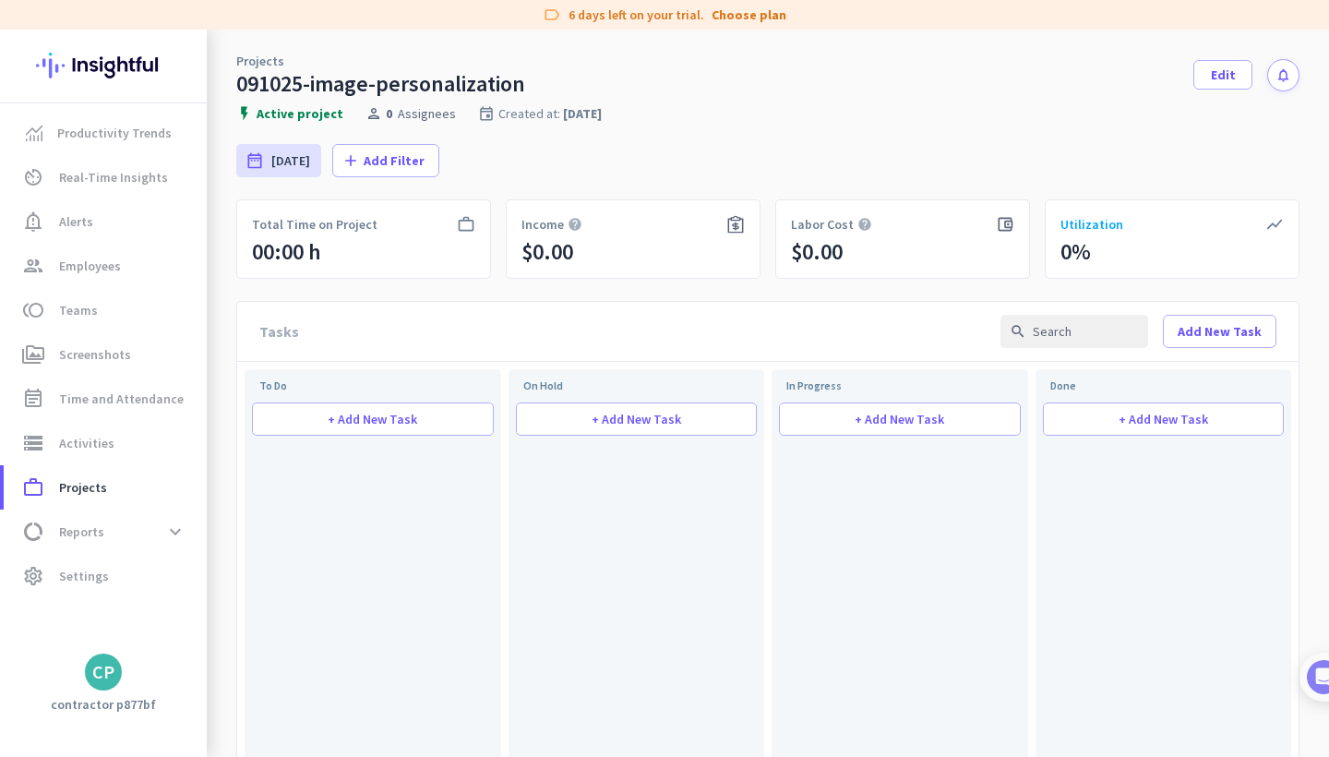
click at [316, 250] on div "00:00 h" at bounding box center [286, 252] width 69 height 30
click at [120, 360] on span "Screenshots" at bounding box center [95, 354] width 72 height 22
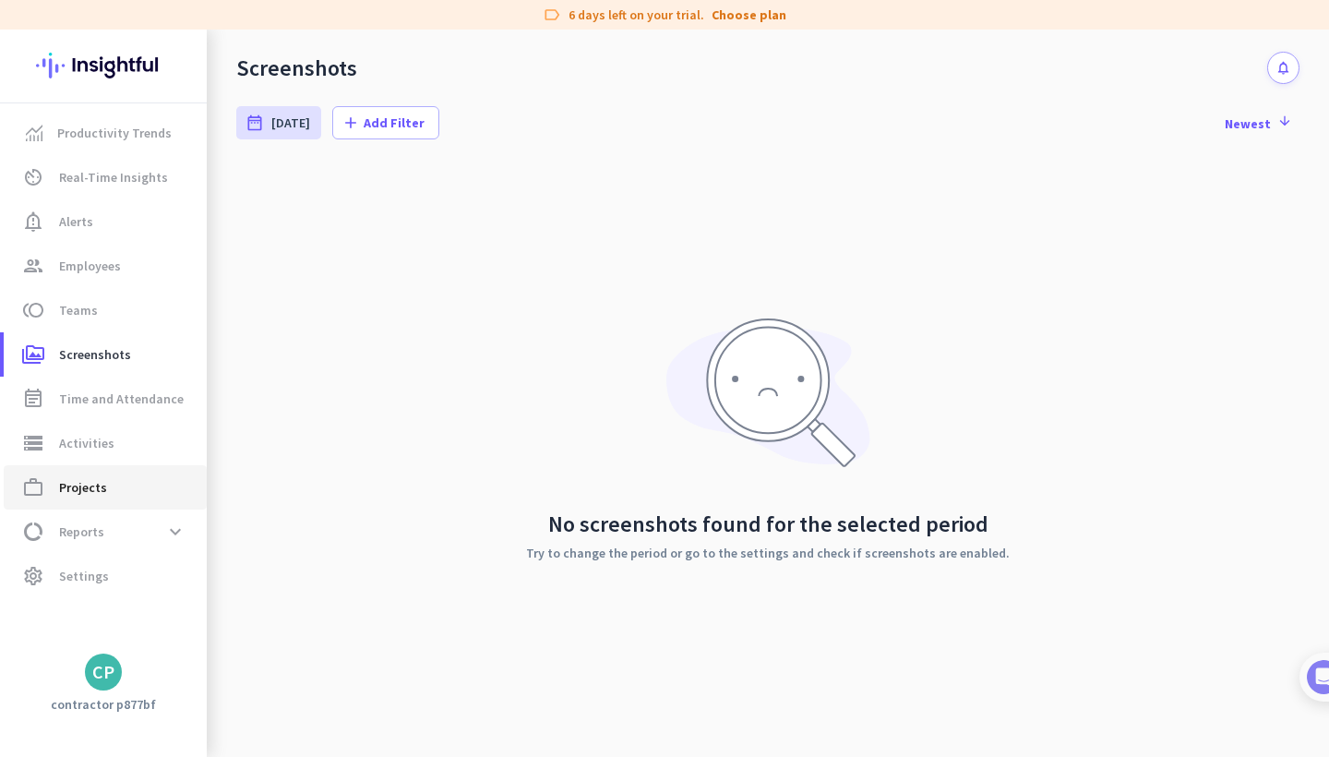
click at [101, 491] on span "Projects" at bounding box center [83, 487] width 48 height 22
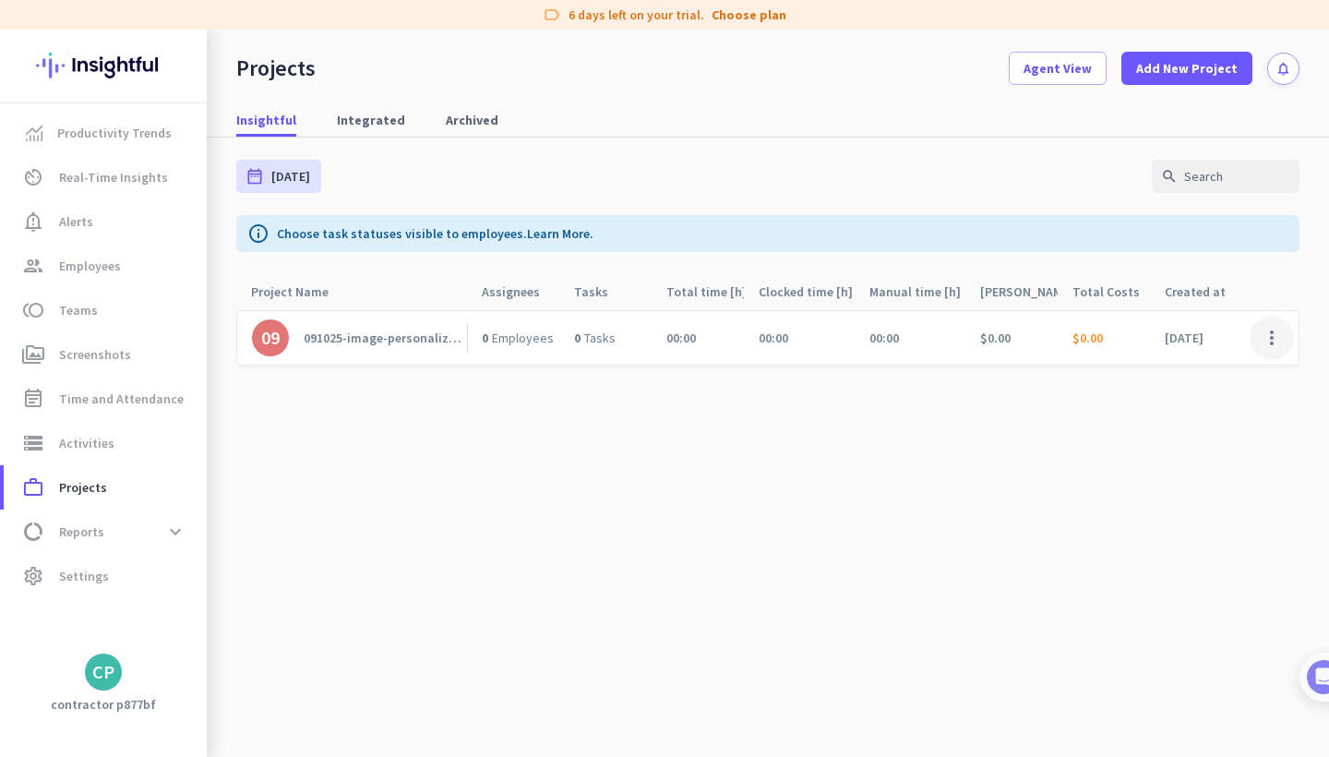
click at [1278, 340] on span at bounding box center [1271, 338] width 44 height 44
click at [1246, 371] on span "Edit" at bounding box center [1234, 376] width 89 height 18
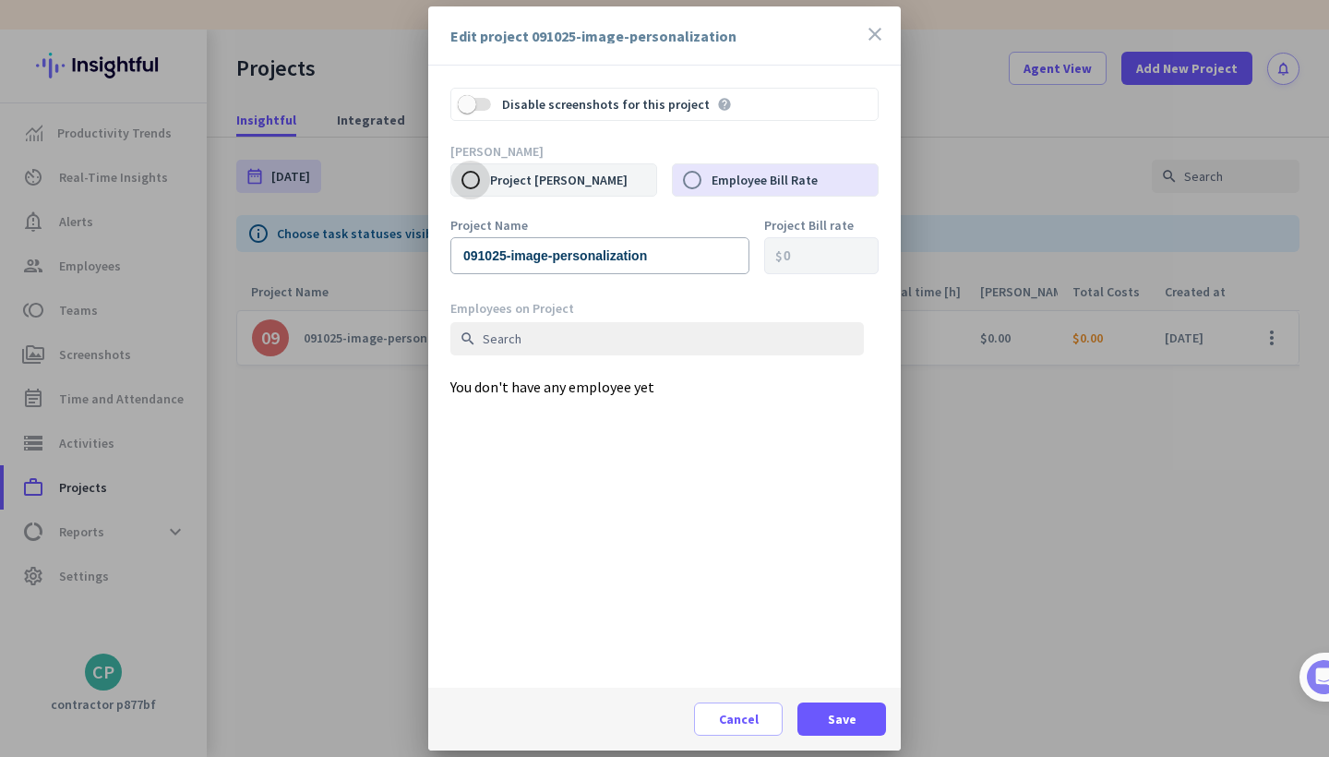
click at [475, 187] on input "Project [PERSON_NAME]" at bounding box center [470, 180] width 39 height 39
radio input "true"
drag, startPoint x: 820, startPoint y: 254, endPoint x: 783, endPoint y: 244, distance: 38.0
click at [783, 244] on input "0" at bounding box center [821, 255] width 114 height 37
type input "2"
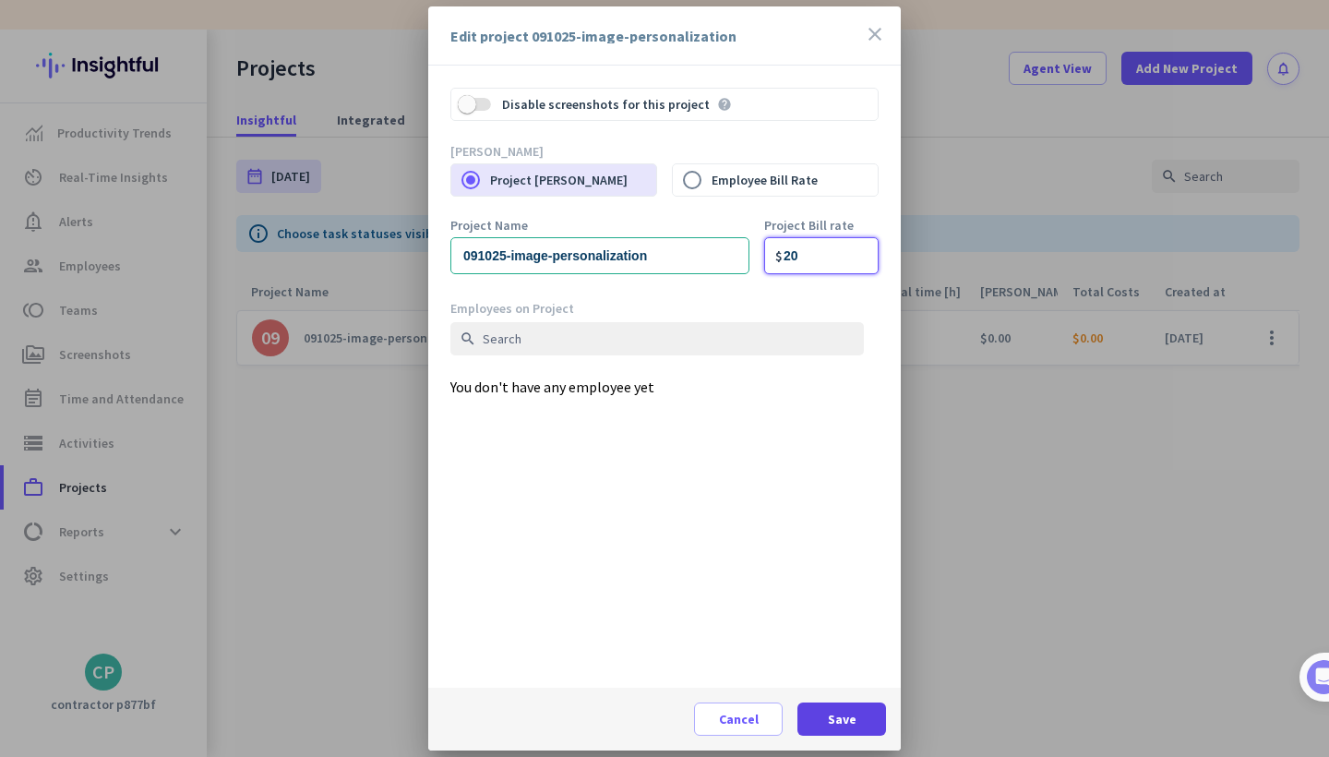
type input "20"
click at [823, 710] on span at bounding box center [841, 719] width 89 height 44
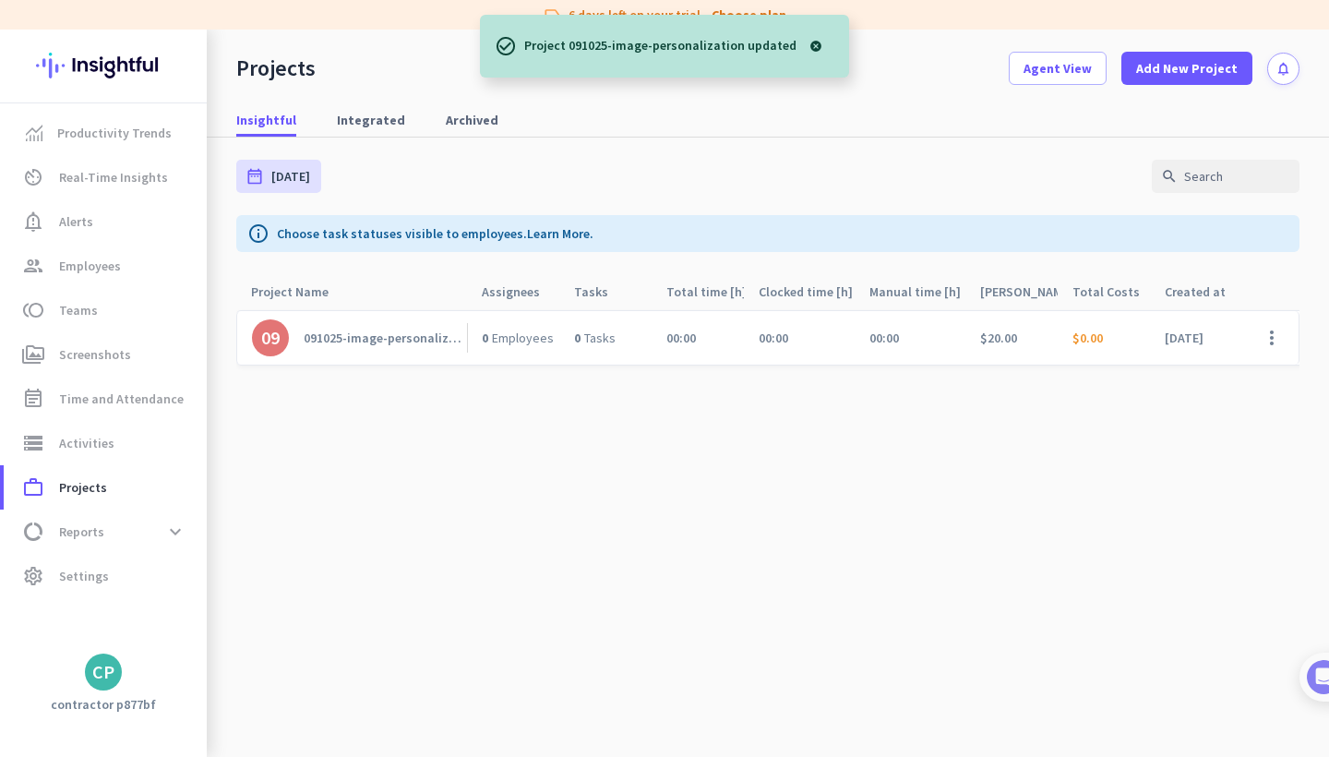
click at [809, 338] on div "00:00" at bounding box center [799, 338] width 111 height 54
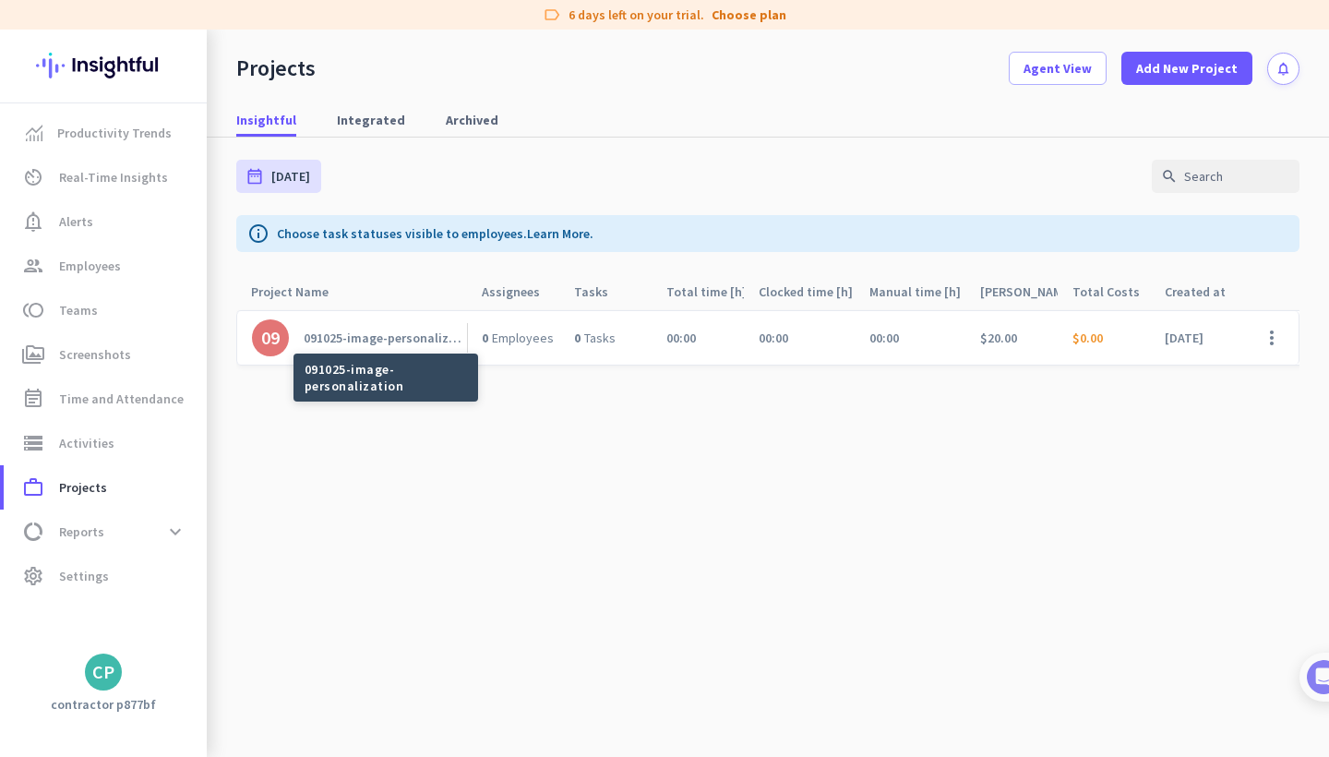
click at [355, 332] on div "091025-image-personalization" at bounding box center [385, 337] width 163 height 17
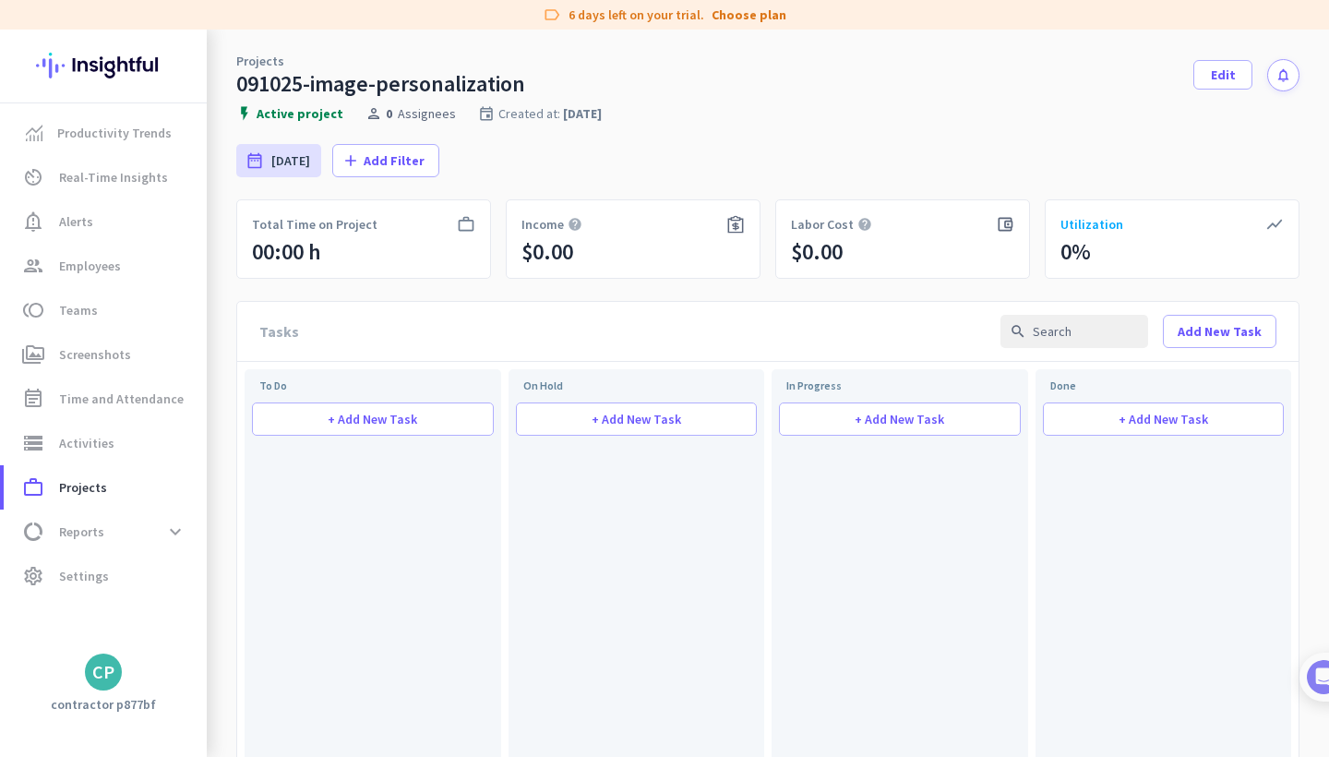
click at [464, 230] on icon "work_outline" at bounding box center [466, 224] width 18 height 18
click at [302, 250] on div "00:00 h" at bounding box center [286, 252] width 69 height 30
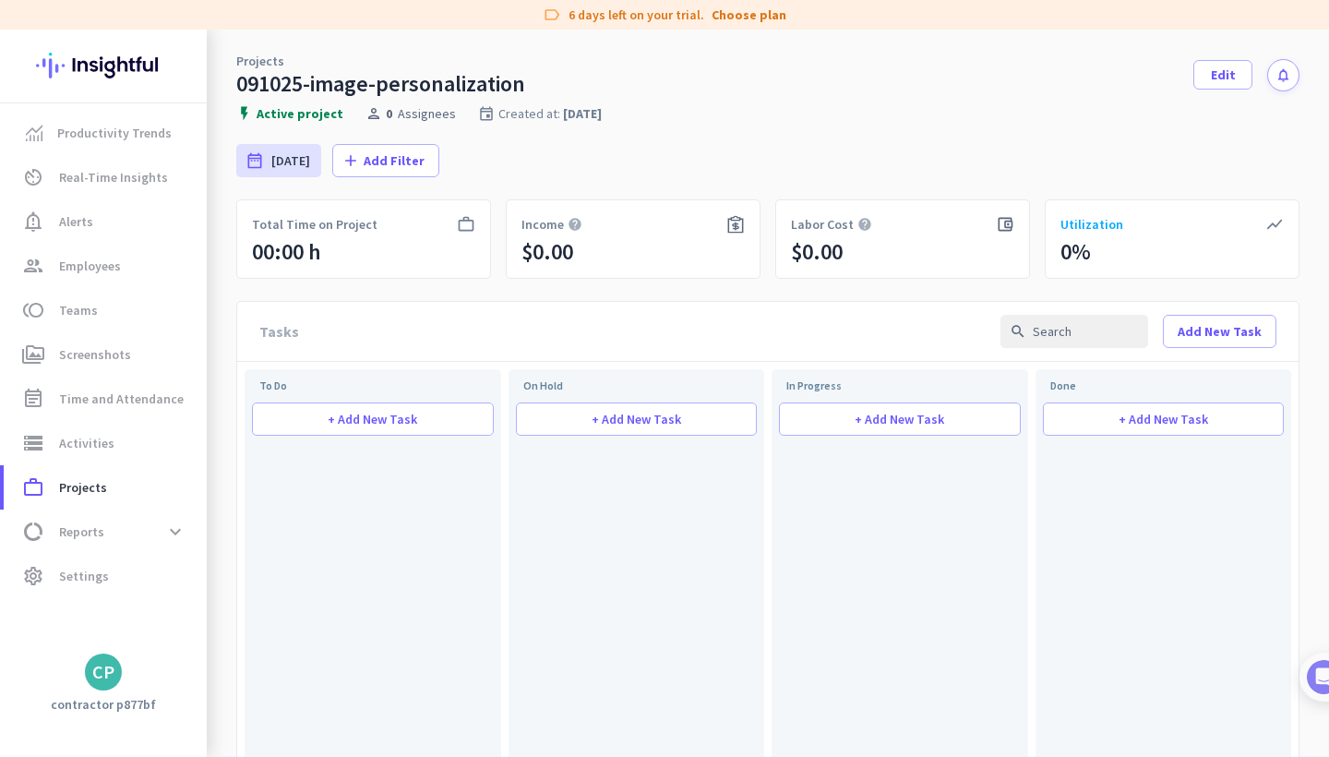
click at [302, 250] on div "00:00 h" at bounding box center [286, 252] width 69 height 30
click at [1227, 75] on span "Edit" at bounding box center [1222, 75] width 25 height 18
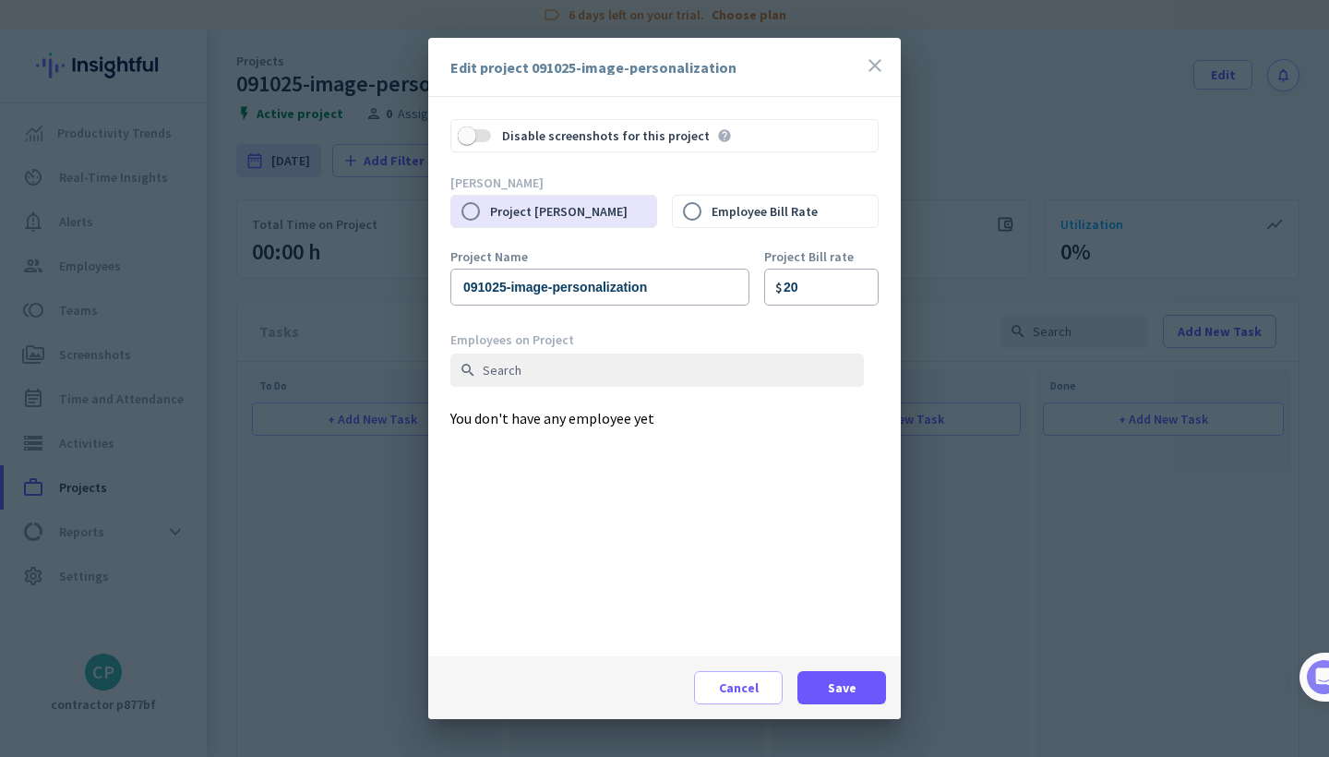
click at [420, 259] on div at bounding box center [664, 378] width 1329 height 757
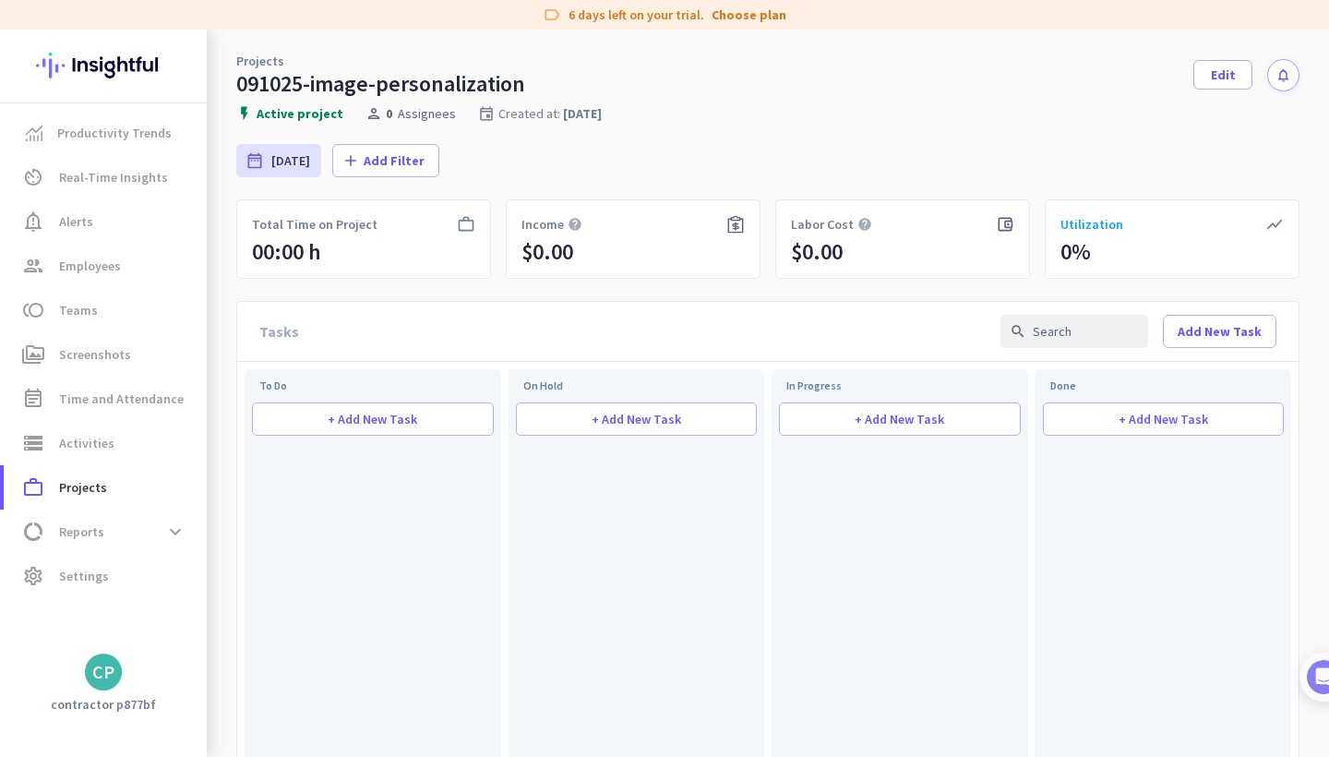
click at [280, 247] on div "00:00 h" at bounding box center [286, 252] width 69 height 30
click at [300, 252] on div "00:00 h" at bounding box center [286, 252] width 69 height 30
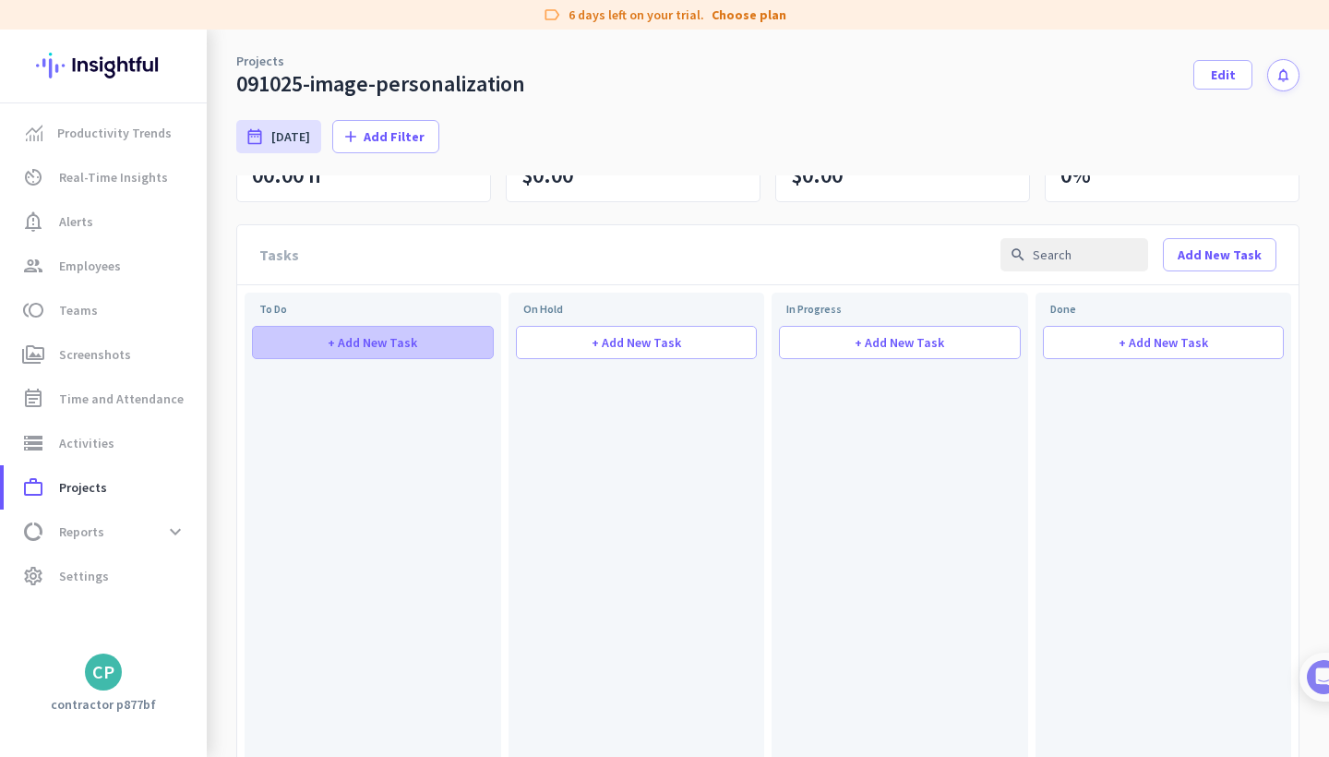
scroll to position [77, 0]
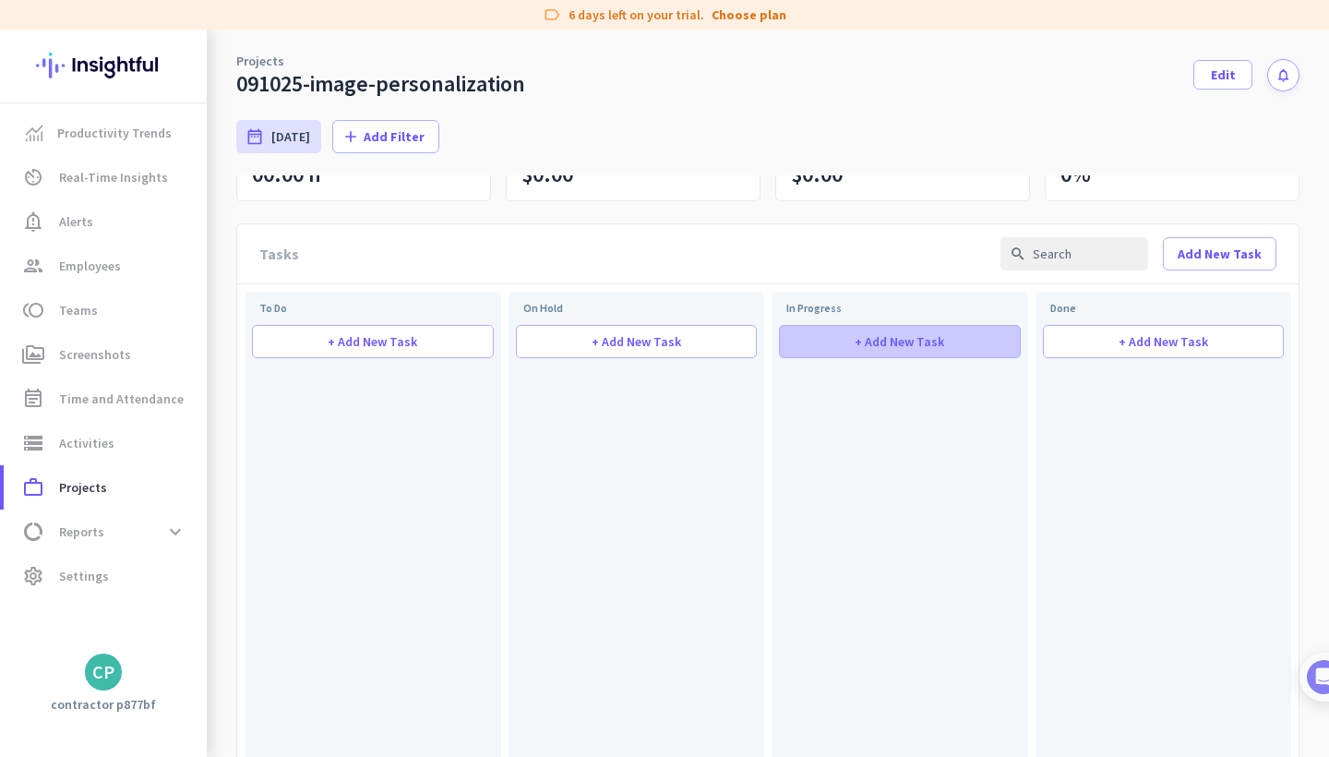
click at [907, 345] on span "+ Add New Task" at bounding box center [898, 341] width 89 height 13
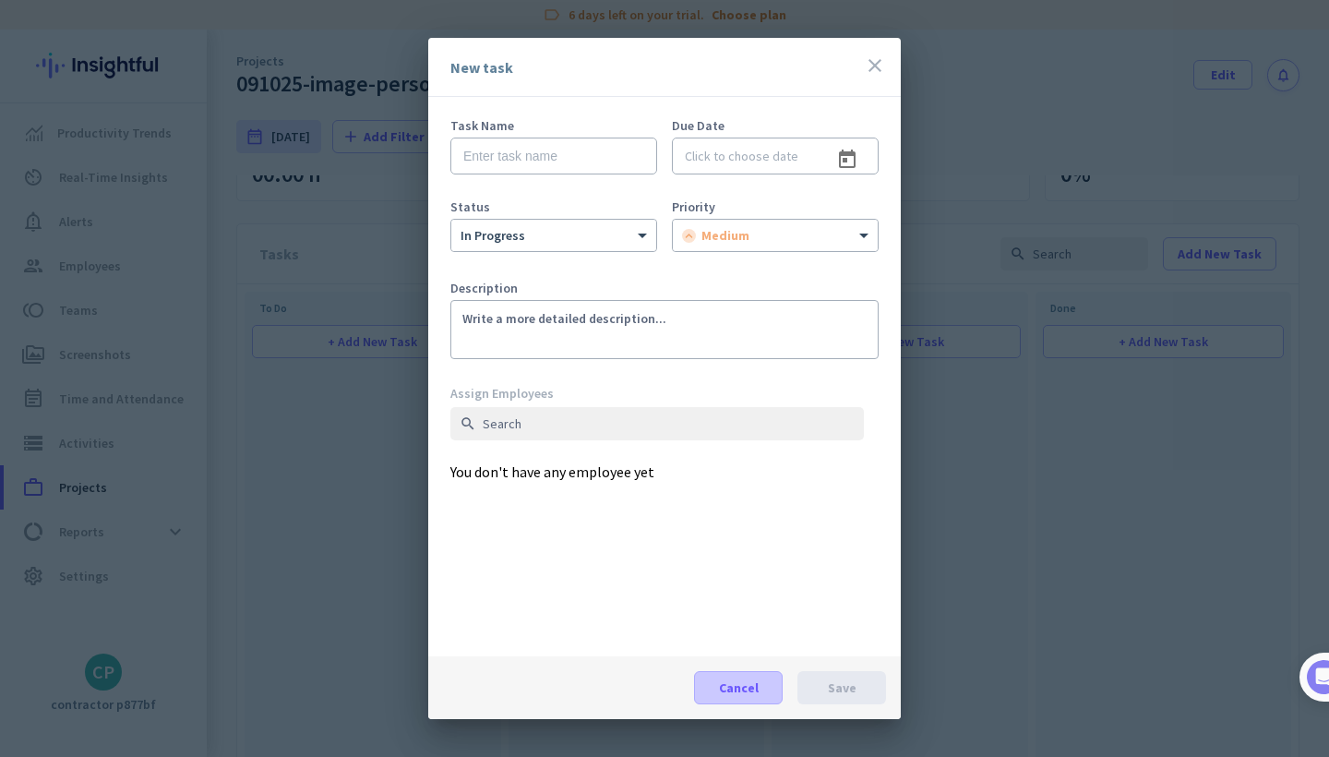
click at [755, 685] on span "Cancel" at bounding box center [739, 687] width 40 height 18
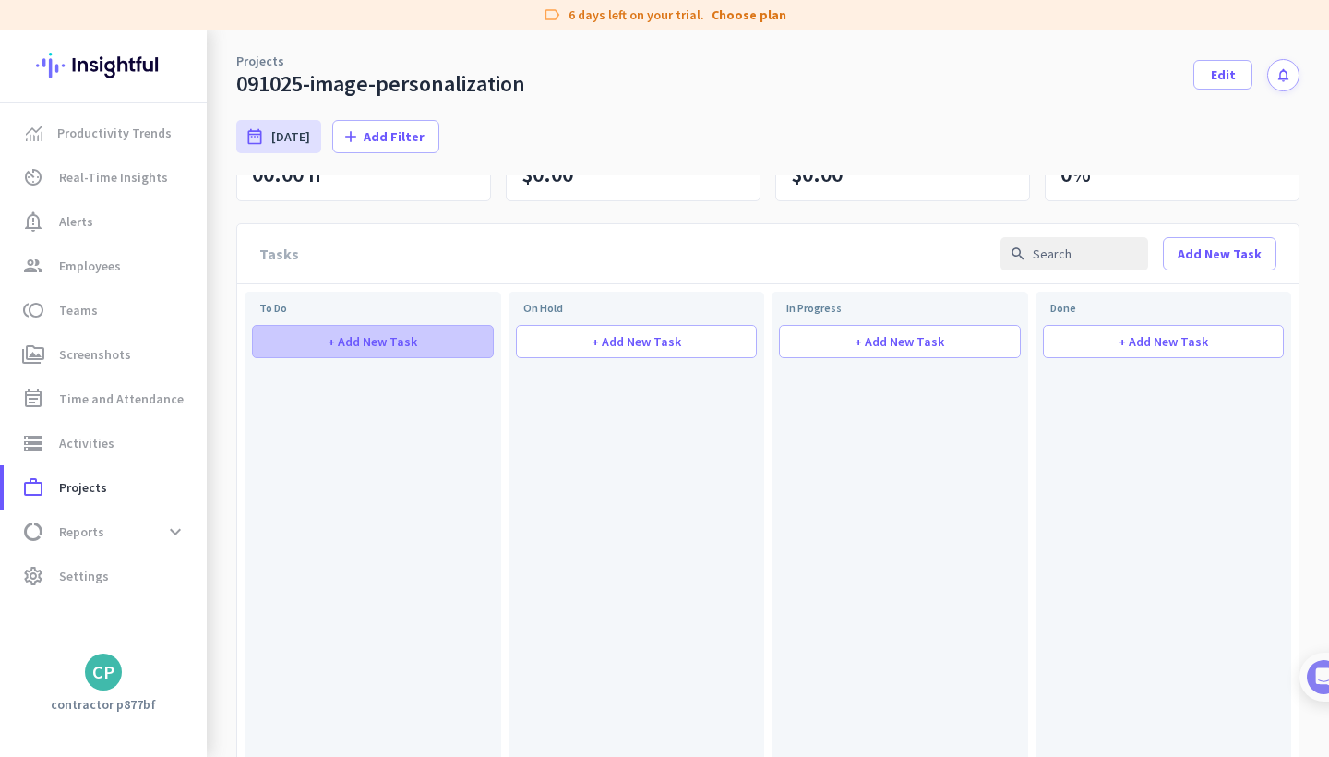
click at [352, 339] on span "+ Add New Task" at bounding box center [372, 341] width 89 height 13
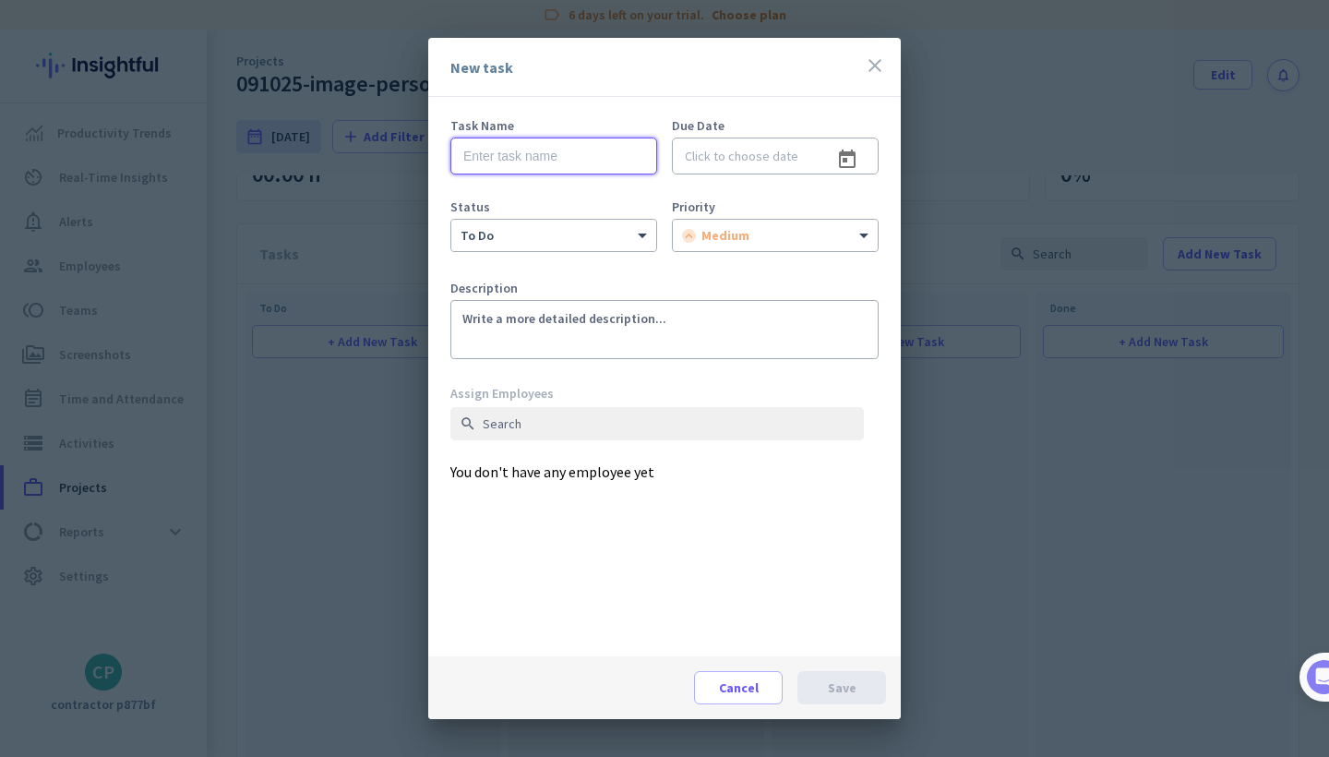
click at [542, 157] on input "text" at bounding box center [553, 155] width 207 height 37
paste input "092225-arena-lite"
type input "092225-arena-lite"
click at [835, 238] on div at bounding box center [775, 232] width 205 height 16
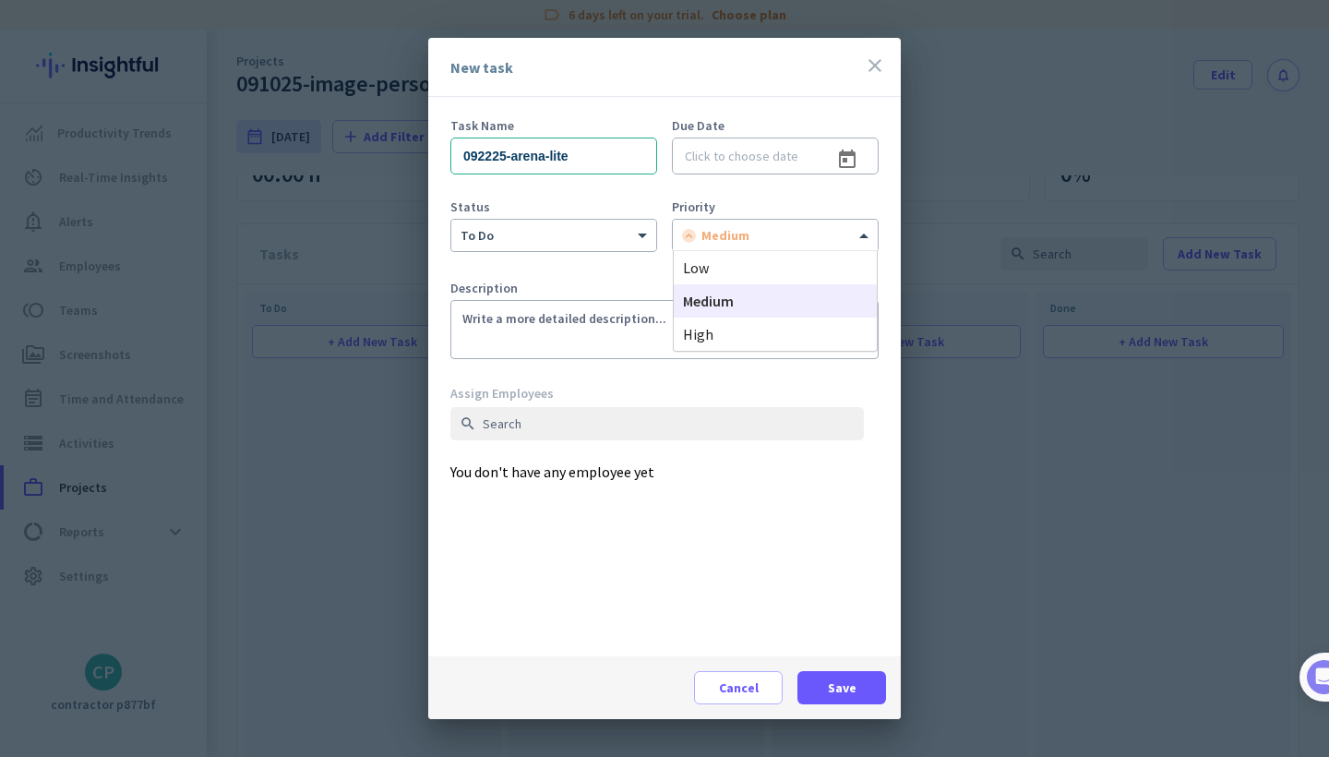
click at [747, 194] on div "Task Name 092225-arena-lite Due Date" at bounding box center [664, 159] width 428 height 81
click at [835, 683] on span "Save" at bounding box center [842, 687] width 29 height 18
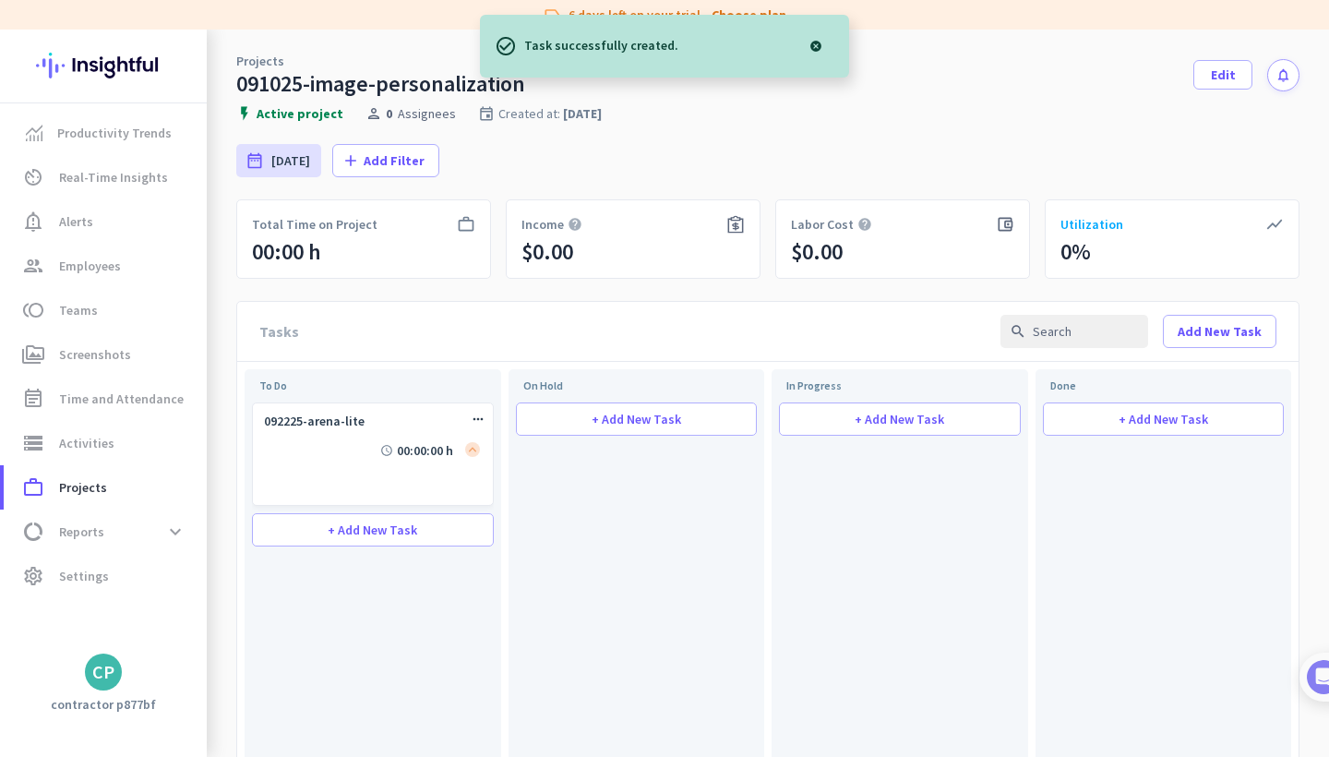
scroll to position [0, 0]
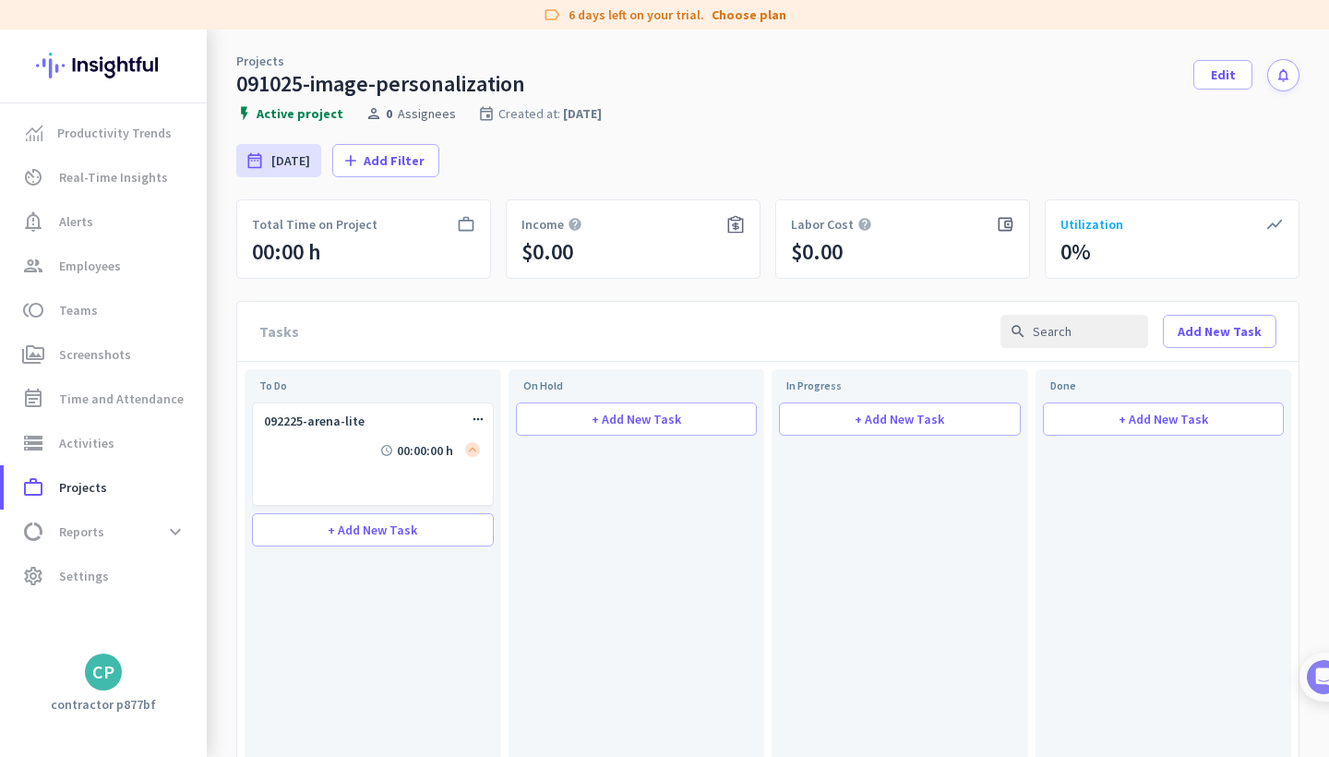
click at [433, 225] on div "Total Time on Project" at bounding box center [363, 224] width 223 height 18
click at [1211, 68] on span "Edit" at bounding box center [1222, 75] width 25 height 18
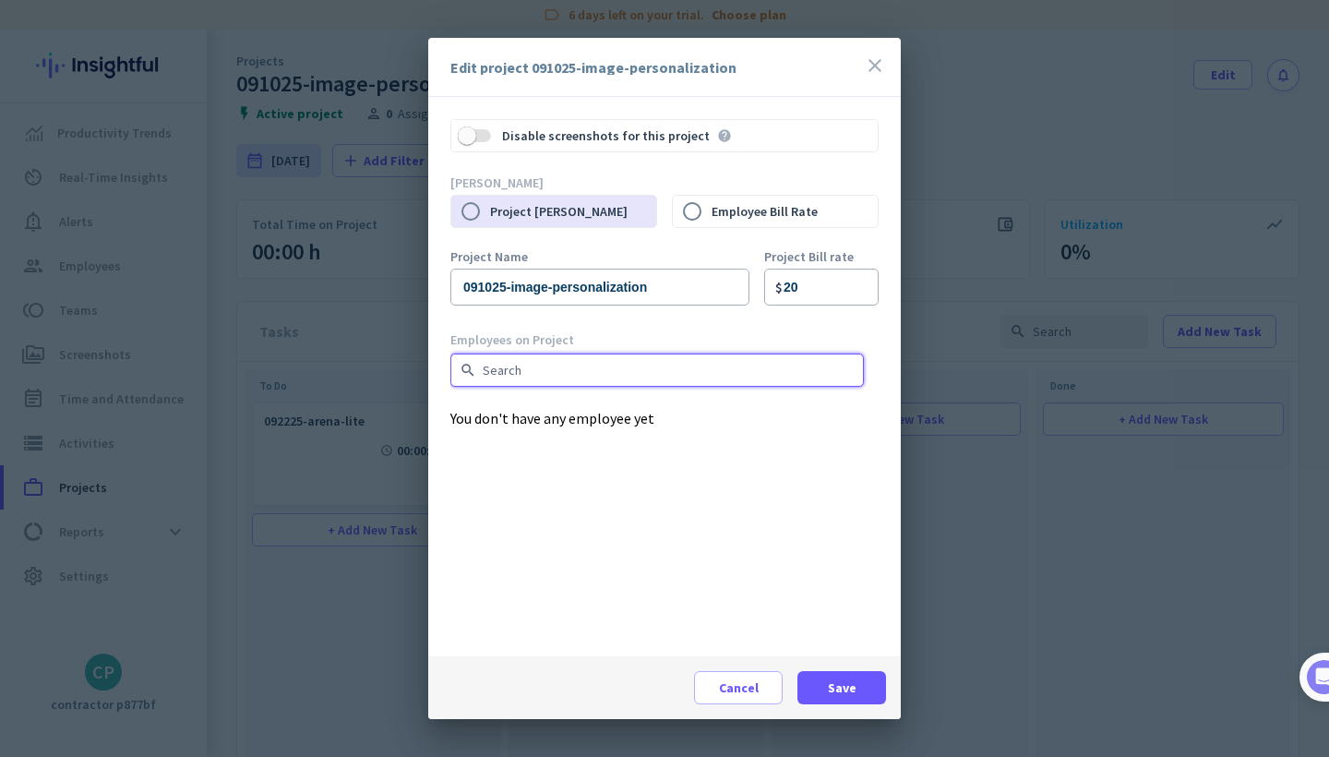
click at [614, 371] on input "text" at bounding box center [656, 369] width 413 height 33
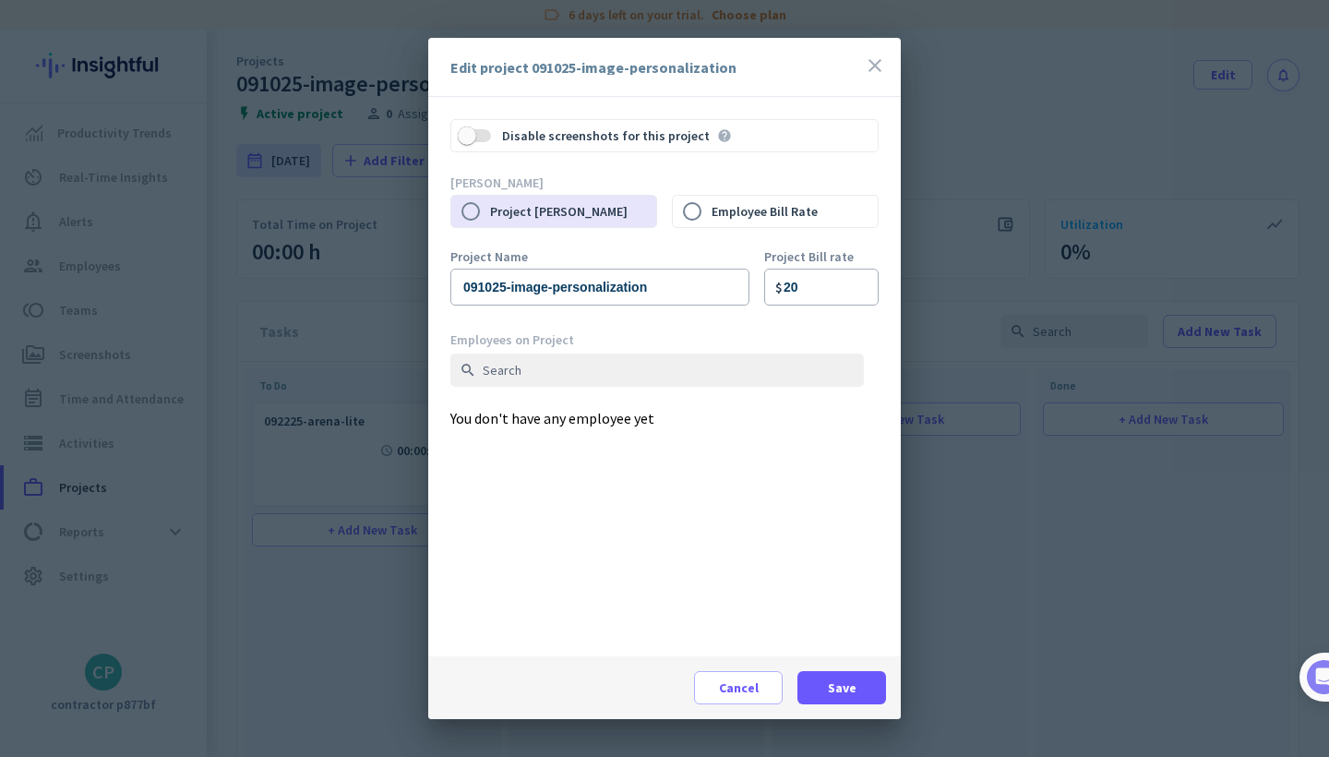
click at [872, 55] on icon "close" at bounding box center [875, 65] width 22 height 22
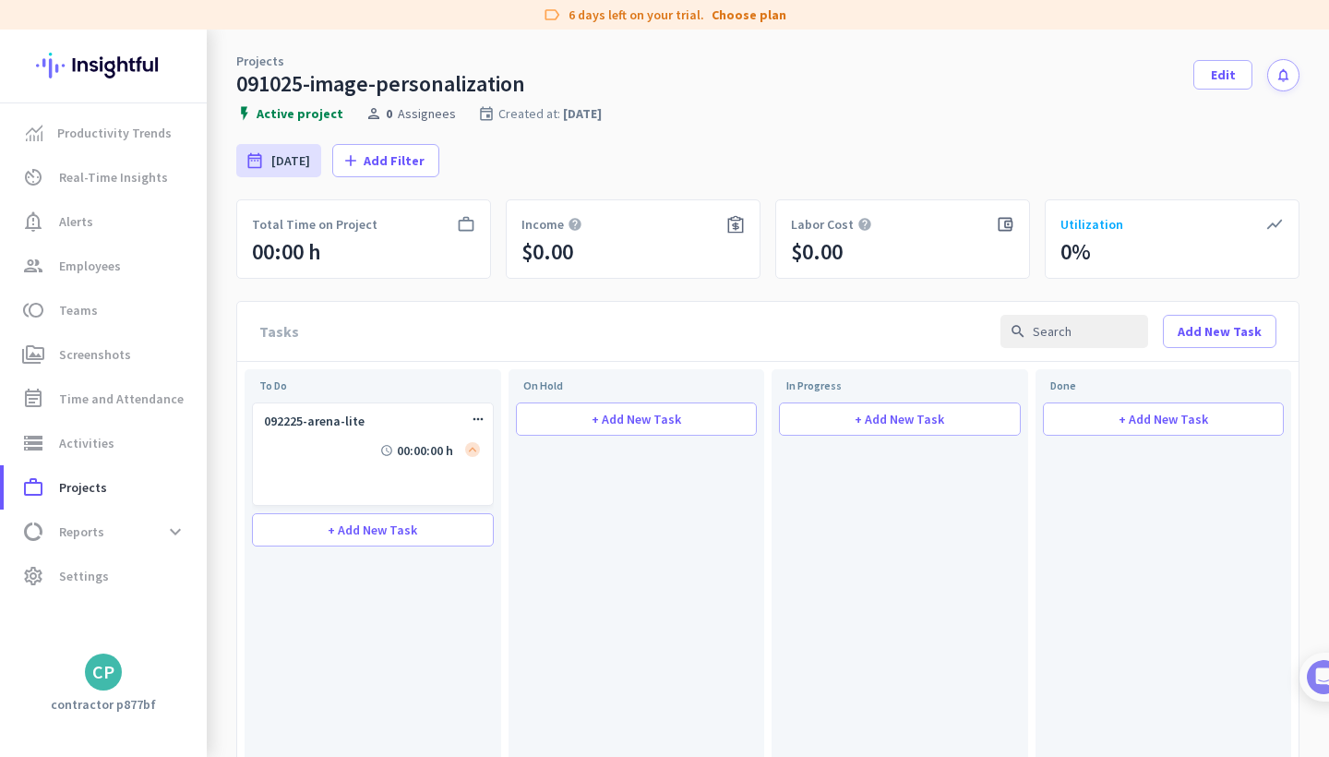
click at [105, 675] on div "CP" at bounding box center [103, 671] width 22 height 18
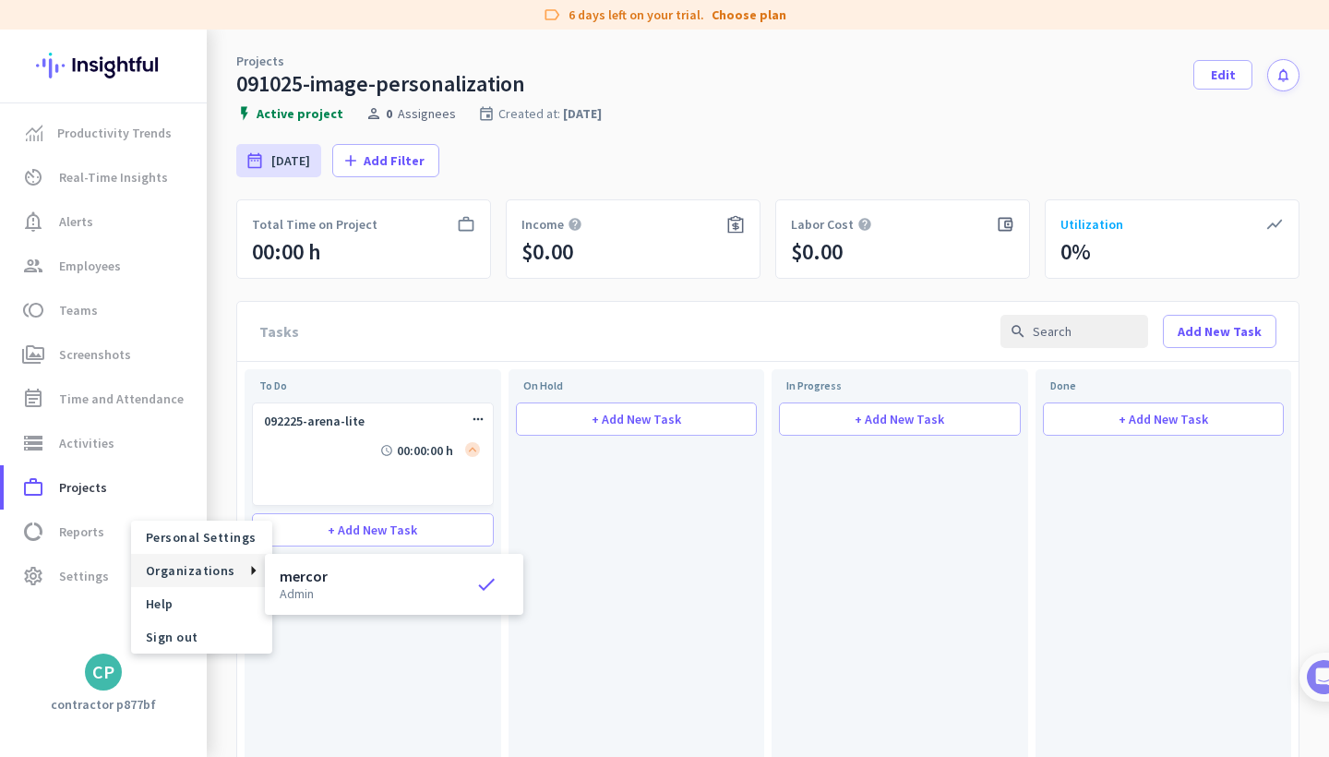
click at [77, 574] on div at bounding box center [664, 378] width 1329 height 757
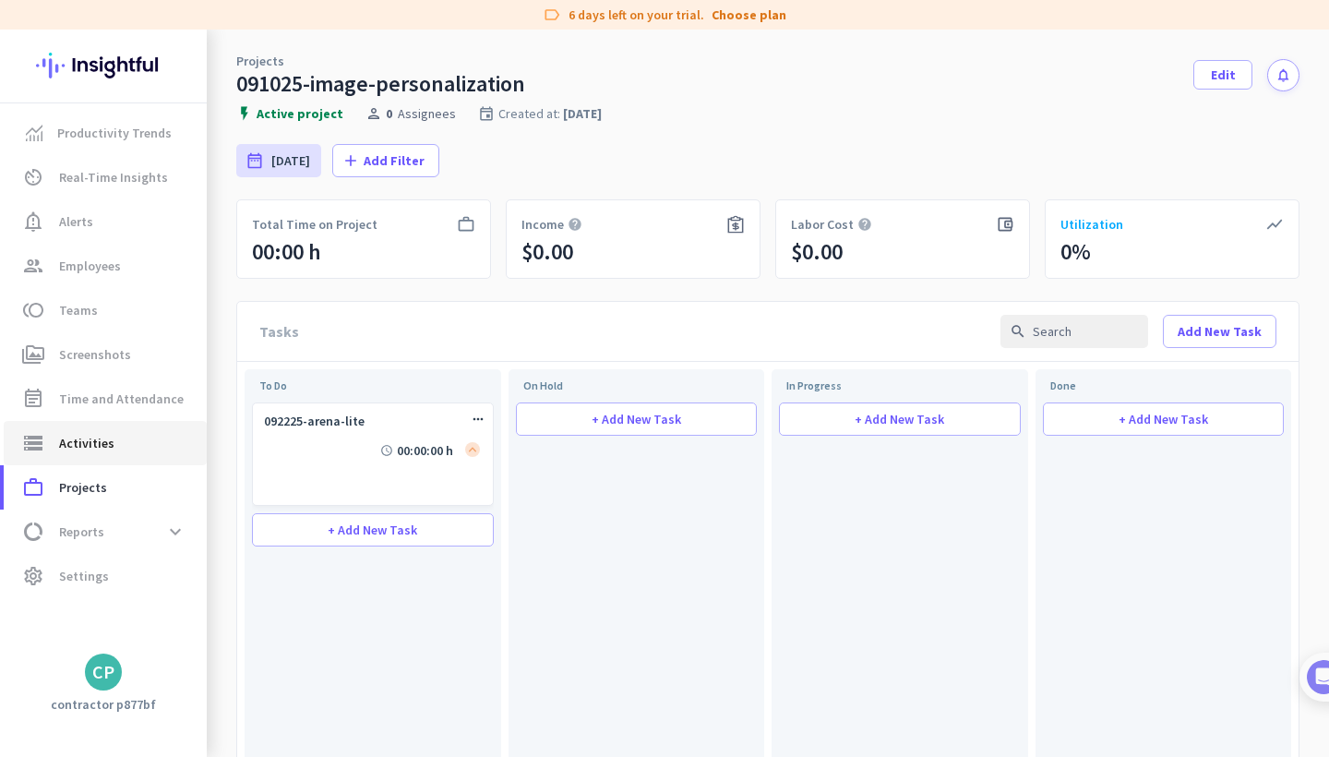
click at [87, 444] on span "Activities" at bounding box center [86, 443] width 55 height 22
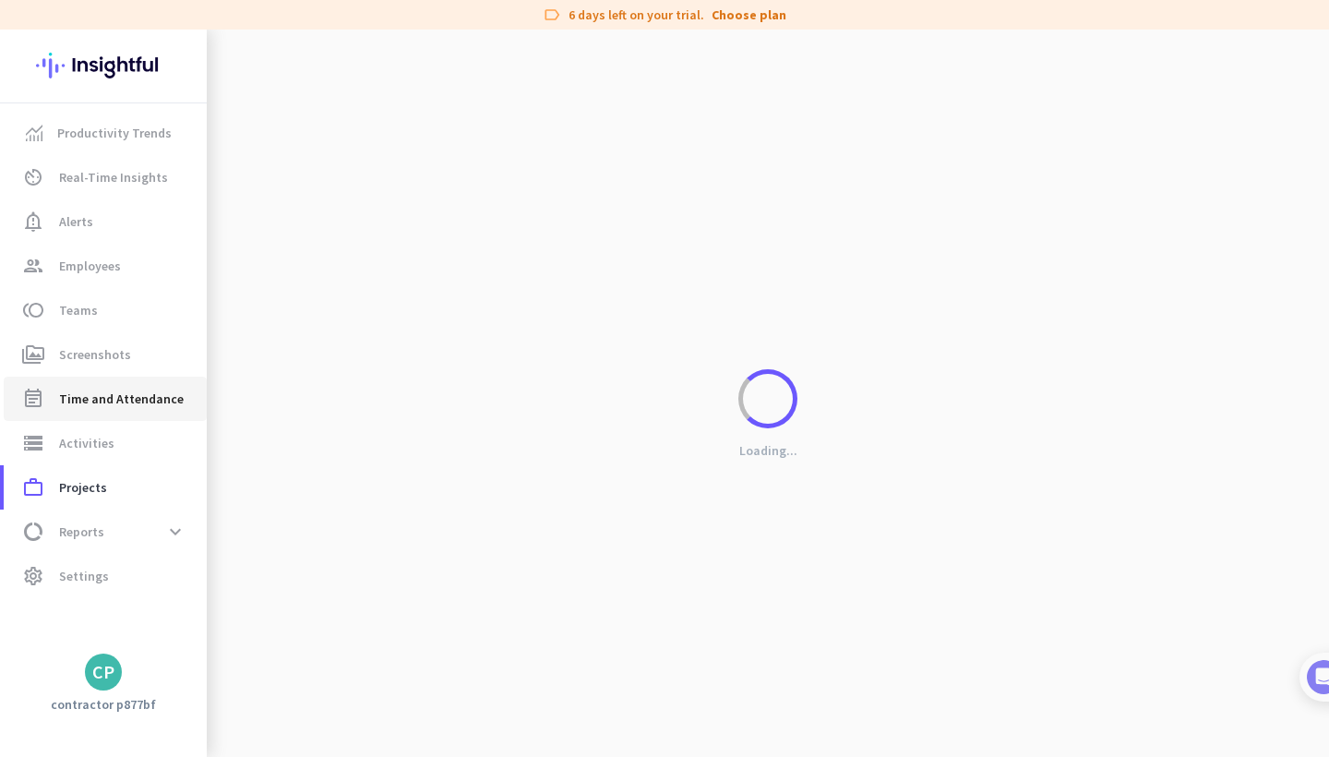
click at [101, 405] on span "Time and Attendance" at bounding box center [121, 398] width 125 height 22
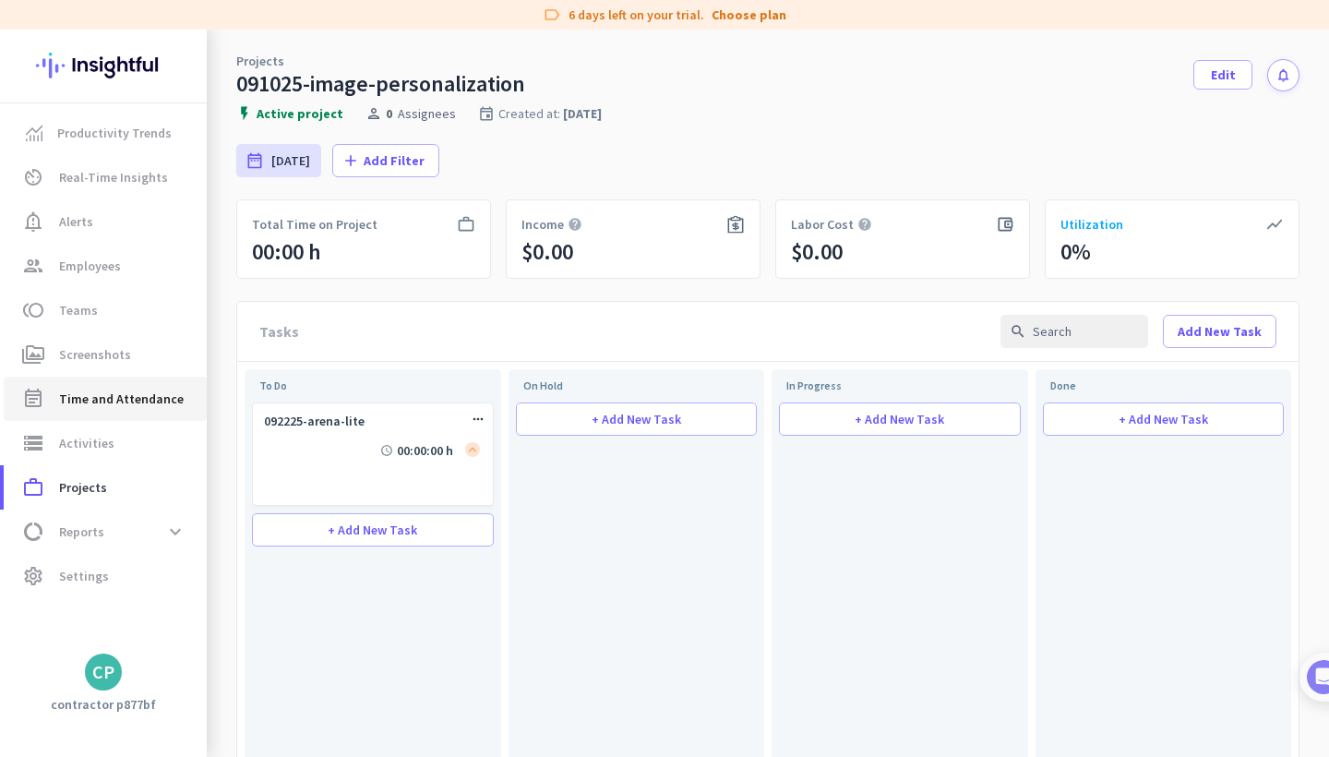
type input "[DATE] - [DATE]"
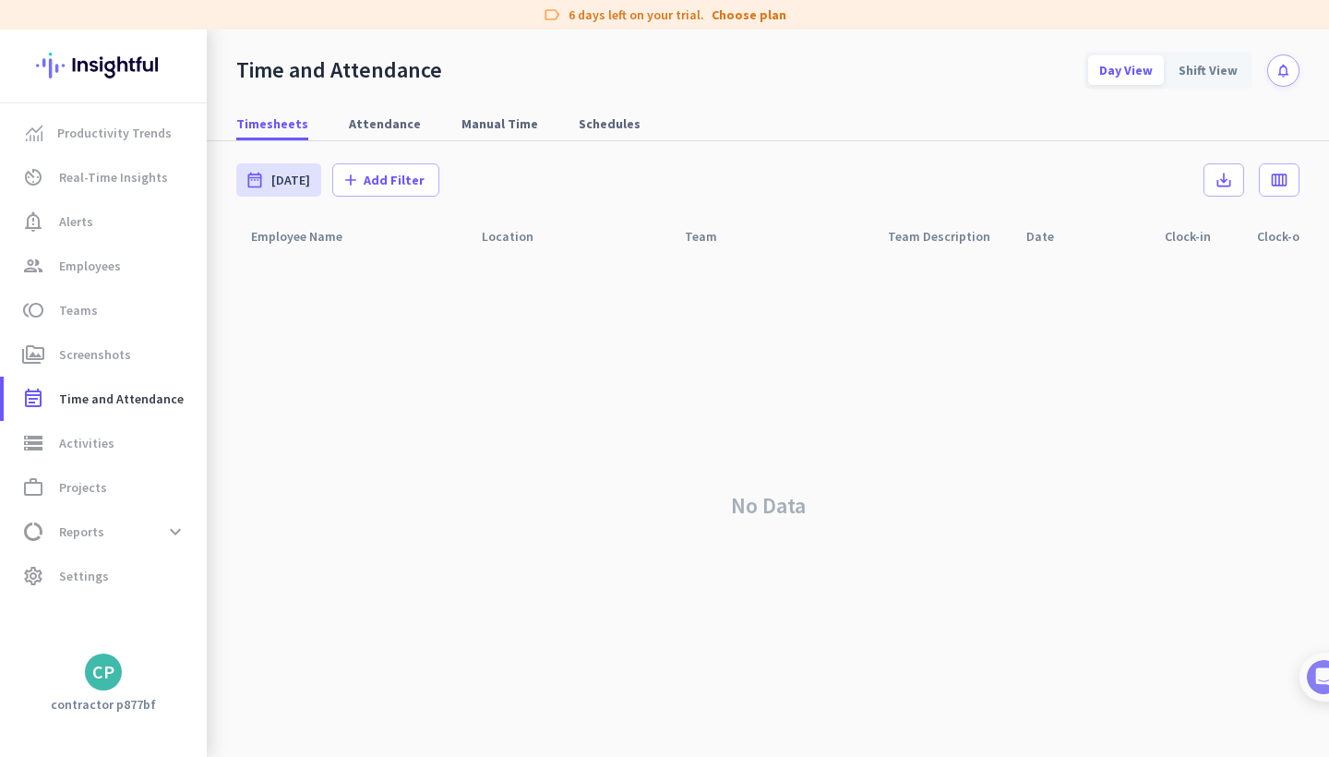
click at [114, 688] on app-letter-avatar "CP" at bounding box center [103, 671] width 37 height 37
click at [212, 592] on link "Help" at bounding box center [201, 603] width 141 height 33
click at [1182, 235] on div "Clock-in arrow_drop_up" at bounding box center [1198, 236] width 68 height 26
click at [1217, 236] on icon "arrow_drop_up" at bounding box center [1221, 234] width 22 height 22
click at [134, 441] on span "storage Activities" at bounding box center [104, 443] width 173 height 22
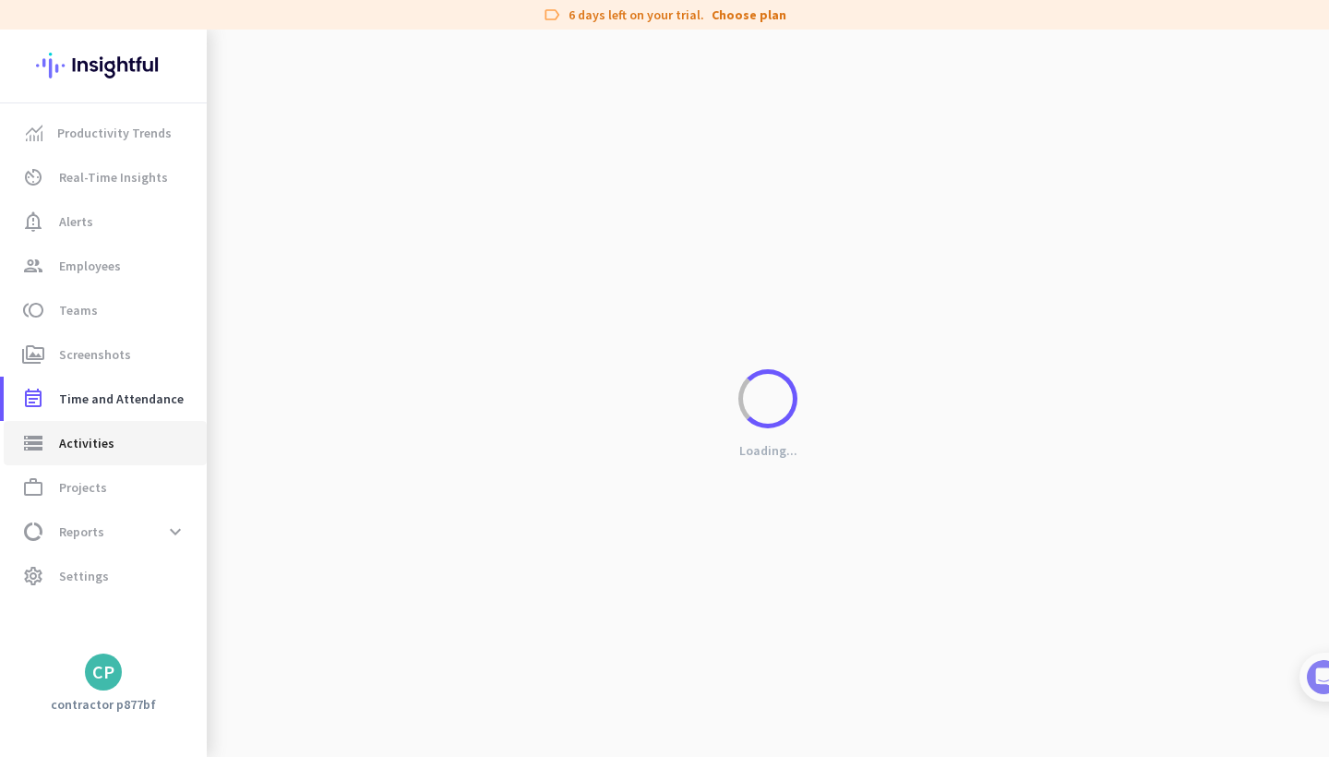
type input "[DATE]"
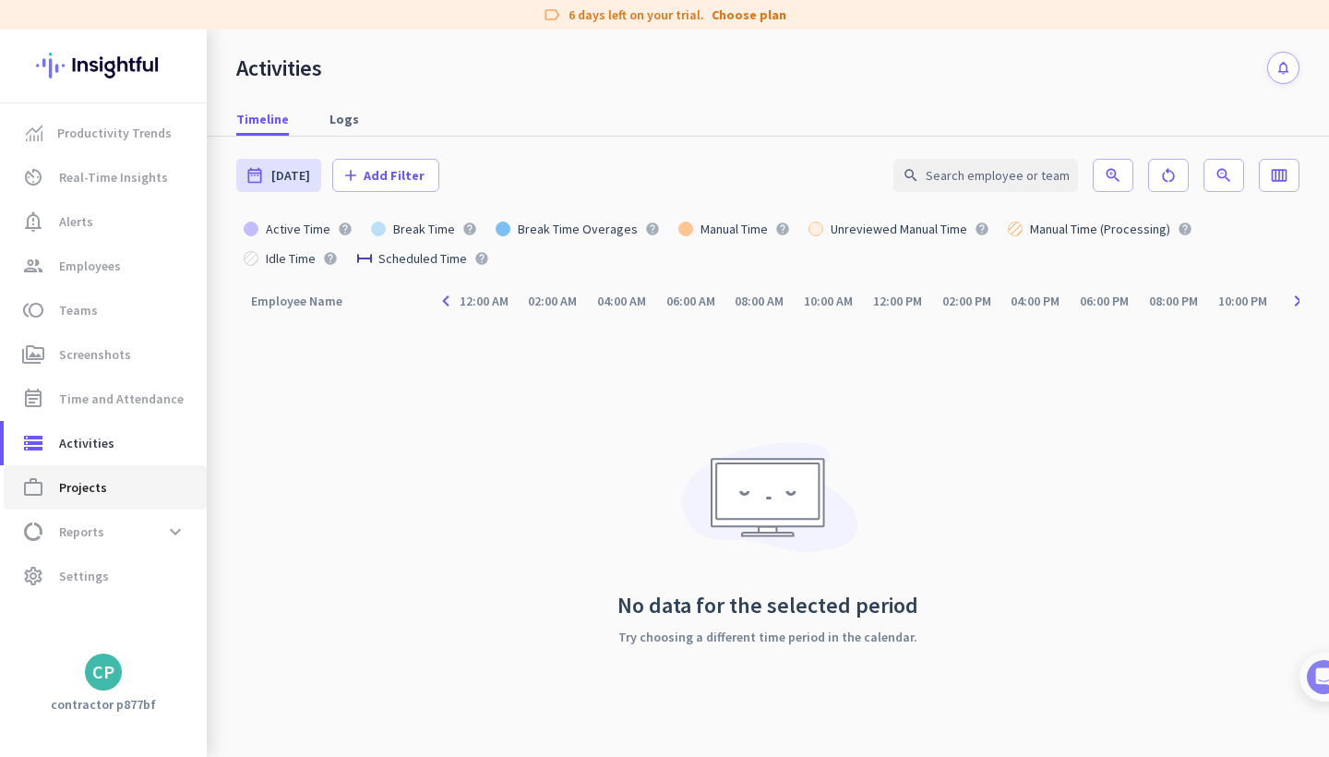
click at [99, 483] on span "Projects" at bounding box center [83, 487] width 48 height 22
type input "[DATE] - [DATE]"
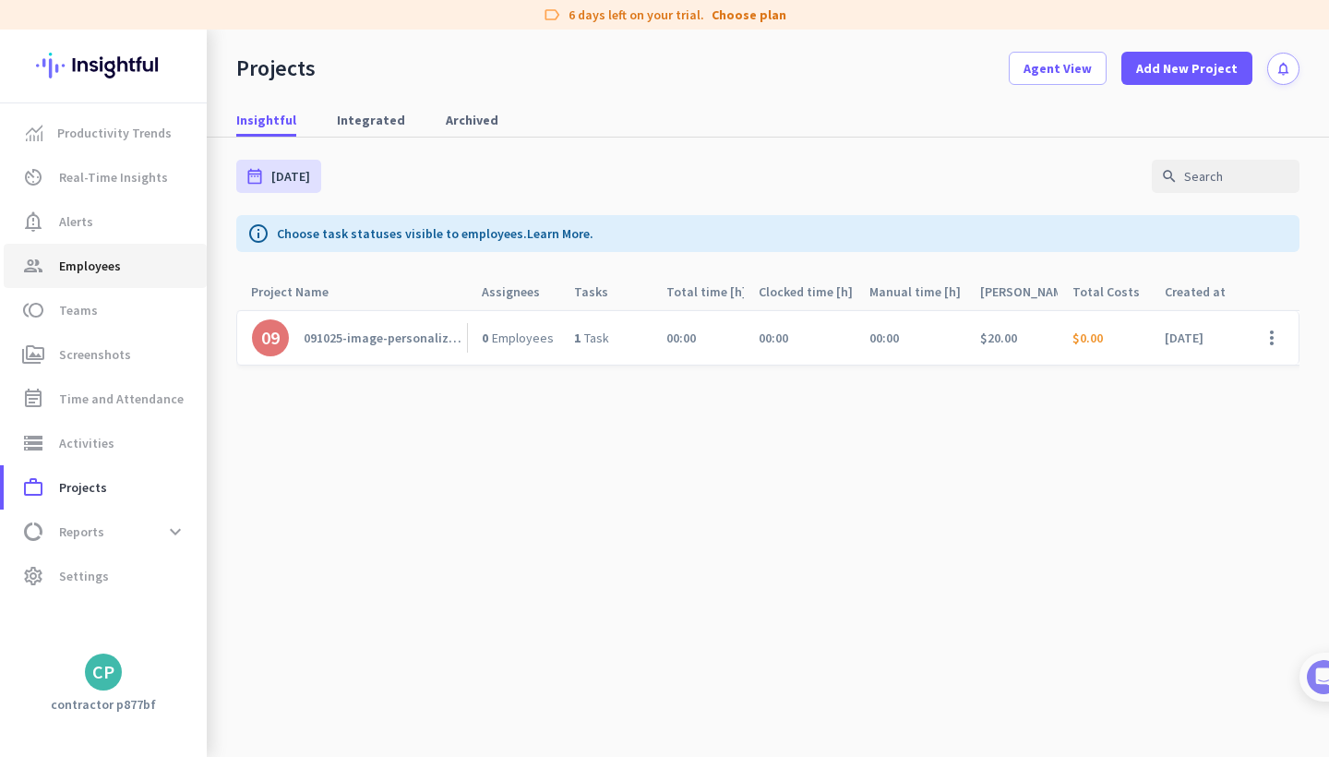
click at [98, 269] on span "Employees" at bounding box center [90, 266] width 62 height 22
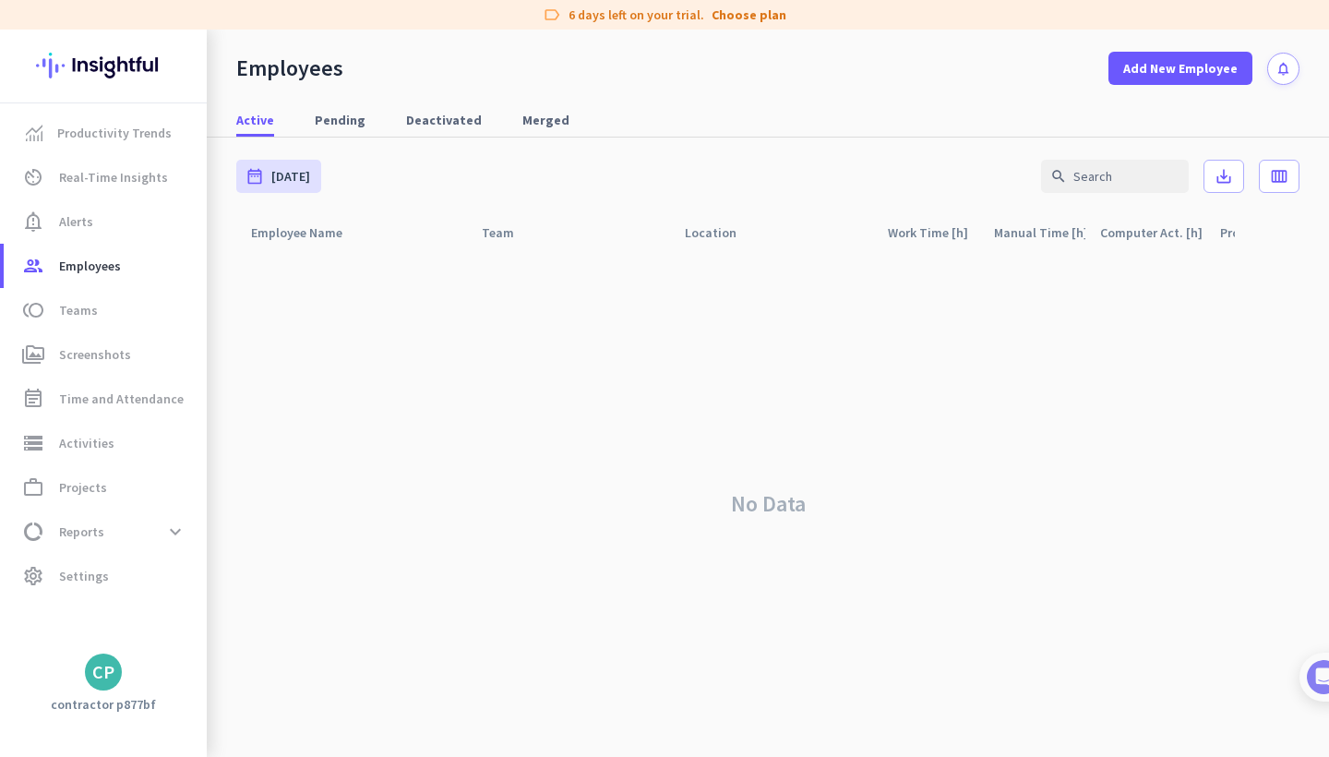
click at [108, 663] on div "CP" at bounding box center [103, 671] width 22 height 18
click at [1308, 681] on img at bounding box center [1304, 677] width 34 height 34
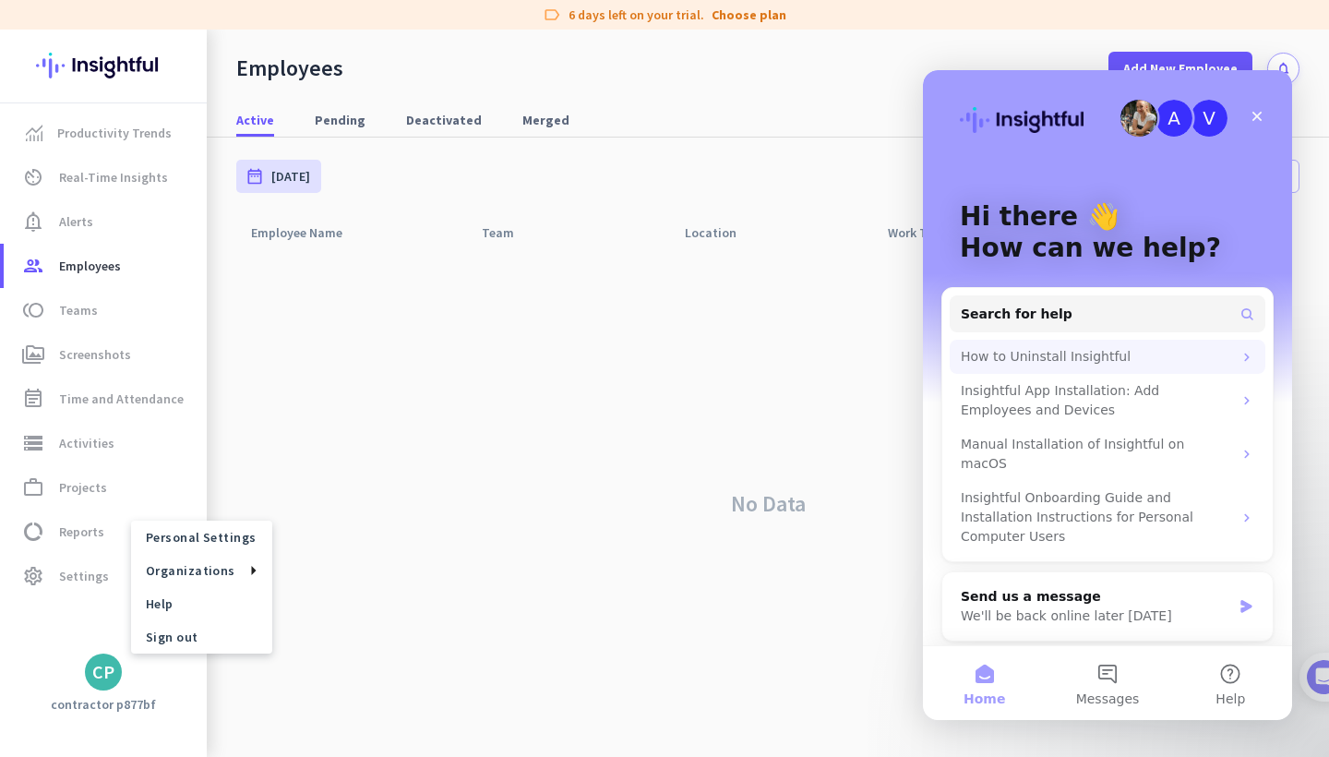
click at [1081, 357] on div "How to Uninstall Insightful" at bounding box center [1095, 356] width 271 height 19
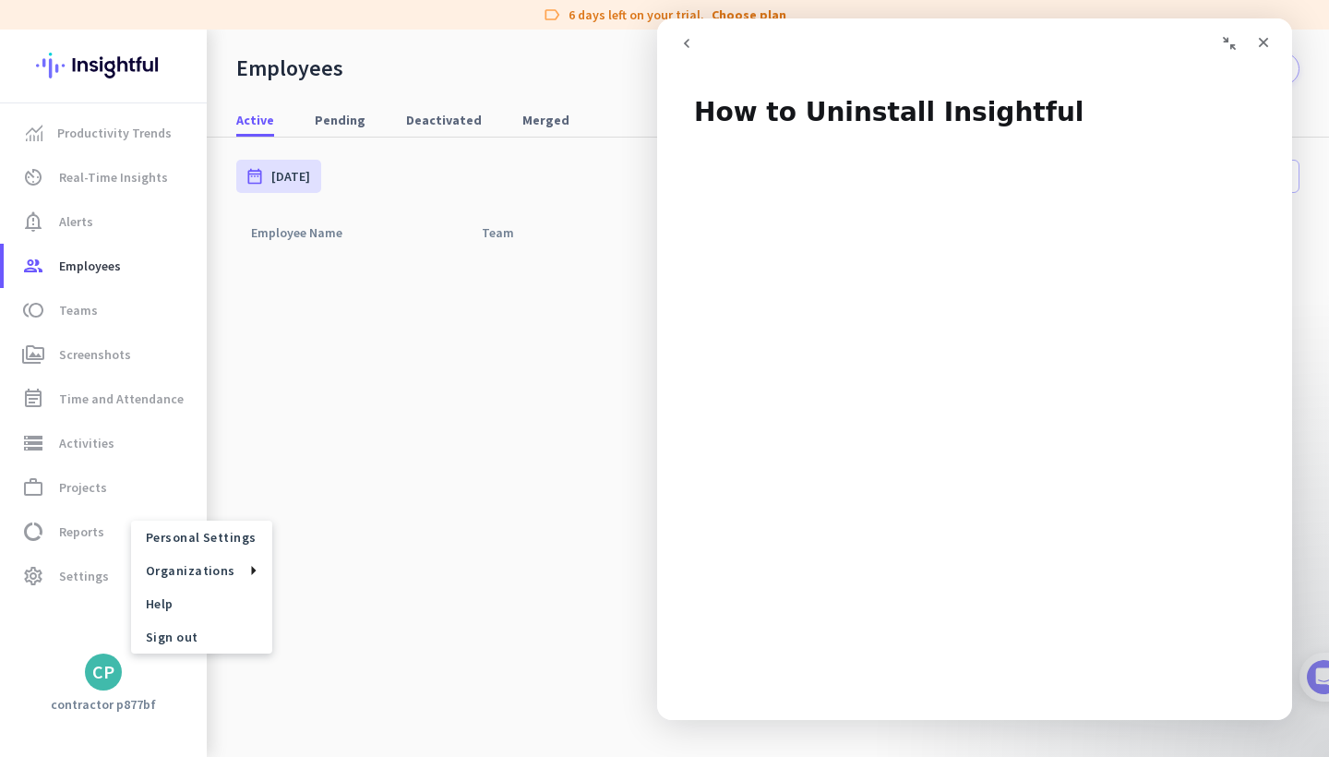
click at [597, 627] on div at bounding box center [664, 378] width 1329 height 757
